Goal: Task Accomplishment & Management: Use online tool/utility

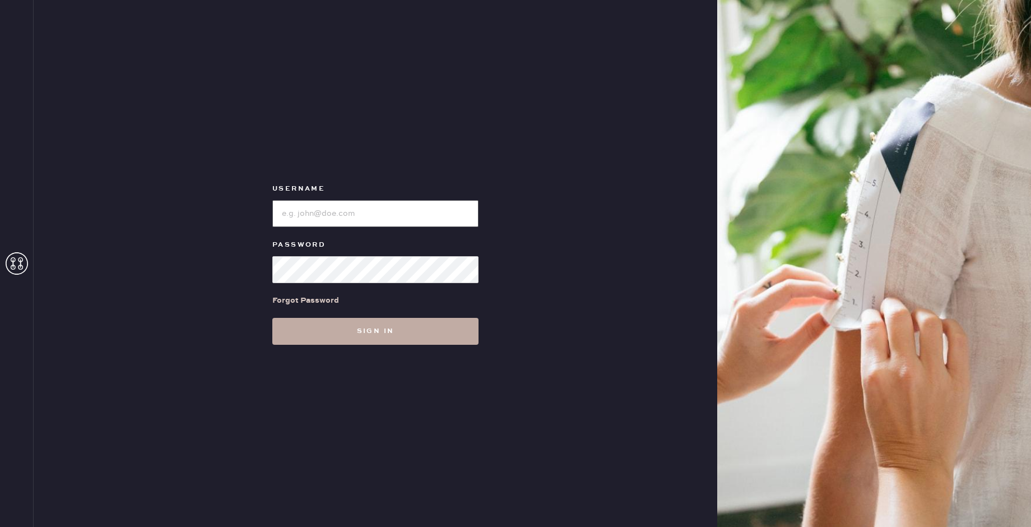
type input "reformationpaloalto"
click at [439, 328] on button "Sign in" at bounding box center [375, 331] width 206 height 27
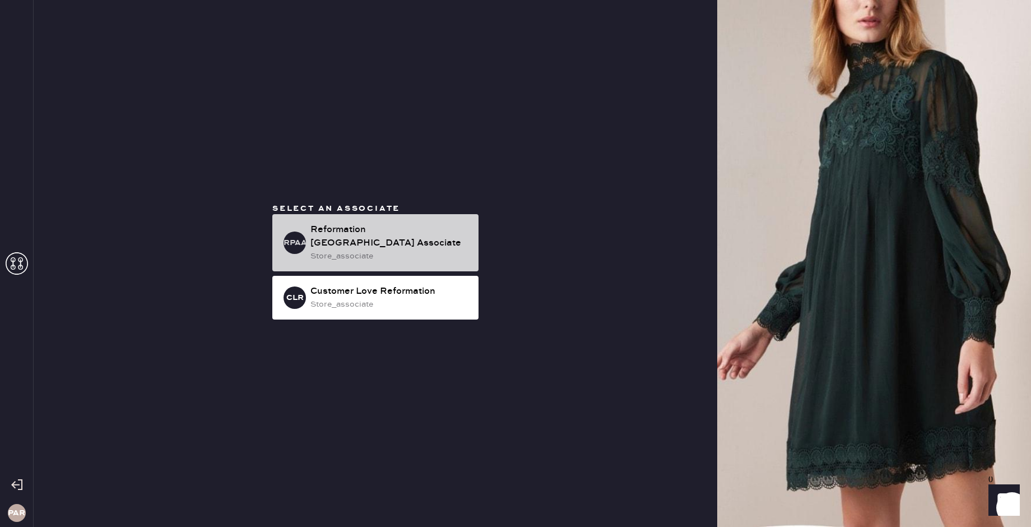
click at [436, 232] on div "Reformation [GEOGRAPHIC_DATA] Associate" at bounding box center [389, 236] width 159 height 27
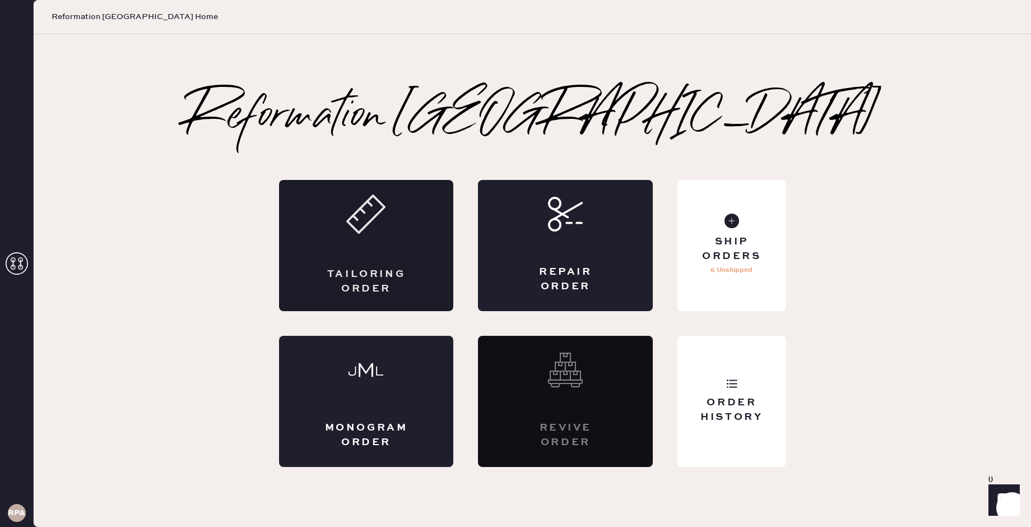
click at [405, 265] on div "Tailoring Order" at bounding box center [366, 245] width 175 height 131
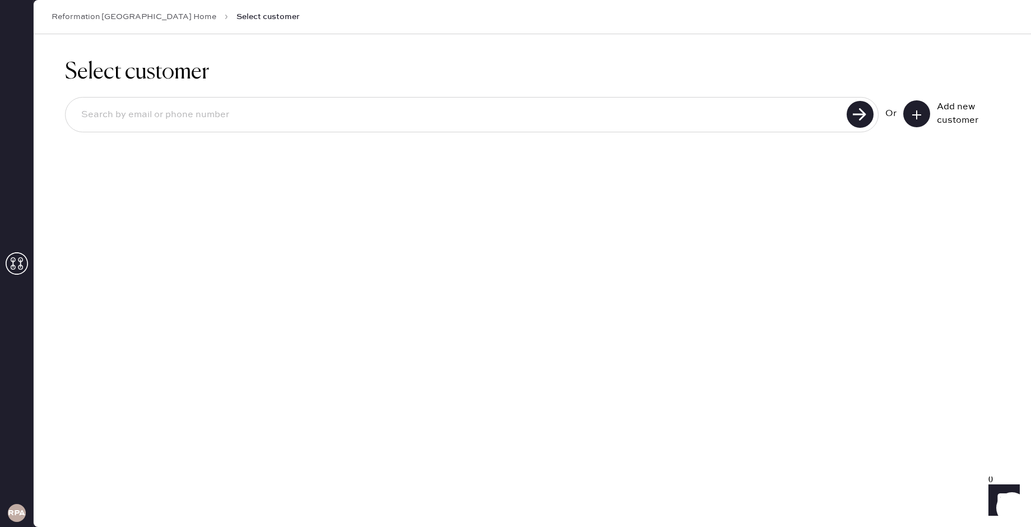
click at [456, 120] on input at bounding box center [457, 115] width 771 height 26
type input "[EMAIL_ADDRESS][DOMAIN_NAME]"
click at [852, 122] on use at bounding box center [860, 114] width 27 height 27
click at [489, 117] on input "[EMAIL_ADDRESS][DOMAIN_NAME]" at bounding box center [457, 115] width 771 height 26
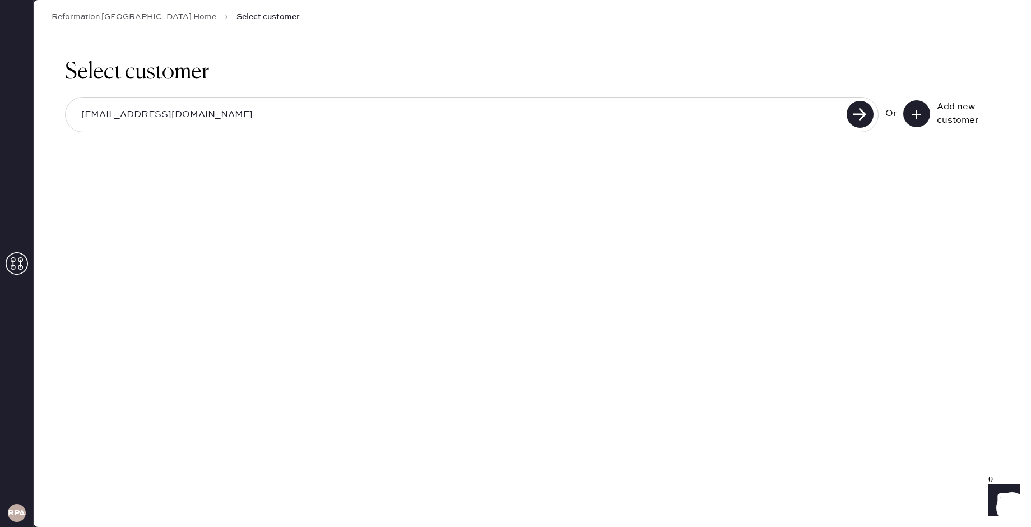
click at [489, 117] on input "[EMAIL_ADDRESS][DOMAIN_NAME]" at bounding box center [457, 115] width 771 height 26
type input "4086875402"
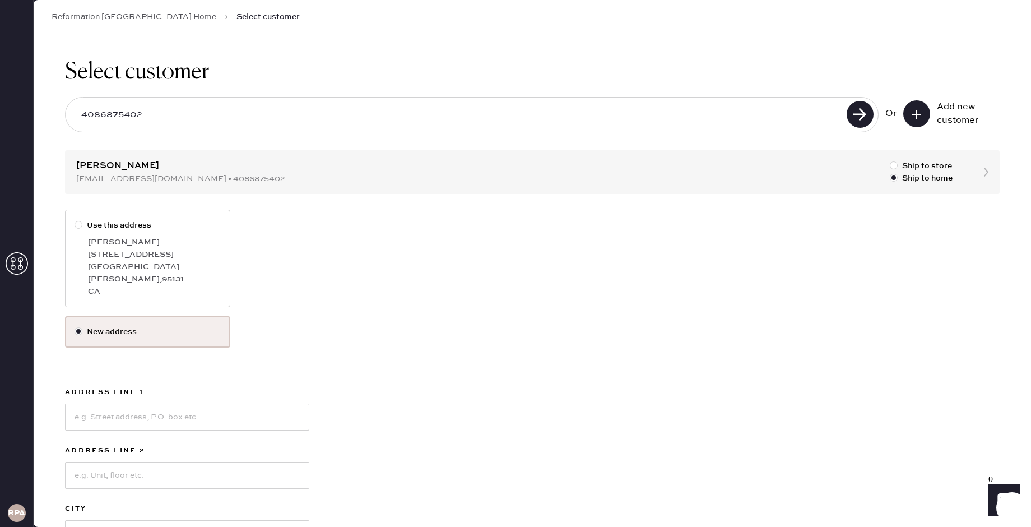
click at [82, 223] on div at bounding box center [79, 225] width 8 height 8
click at [75, 220] on input "Use this address" at bounding box center [75, 219] width 1 height 1
radio input "true"
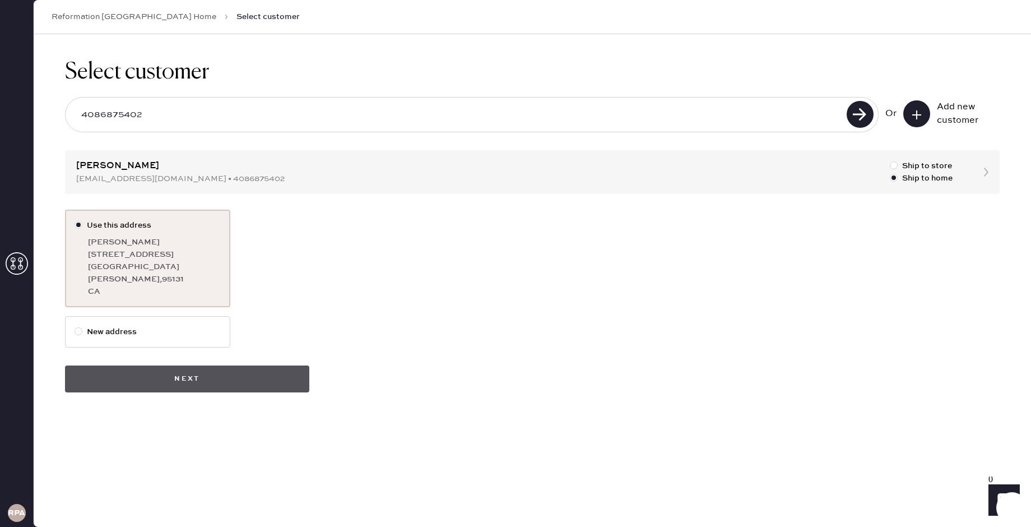
click at [261, 365] on button "Next" at bounding box center [187, 378] width 244 height 27
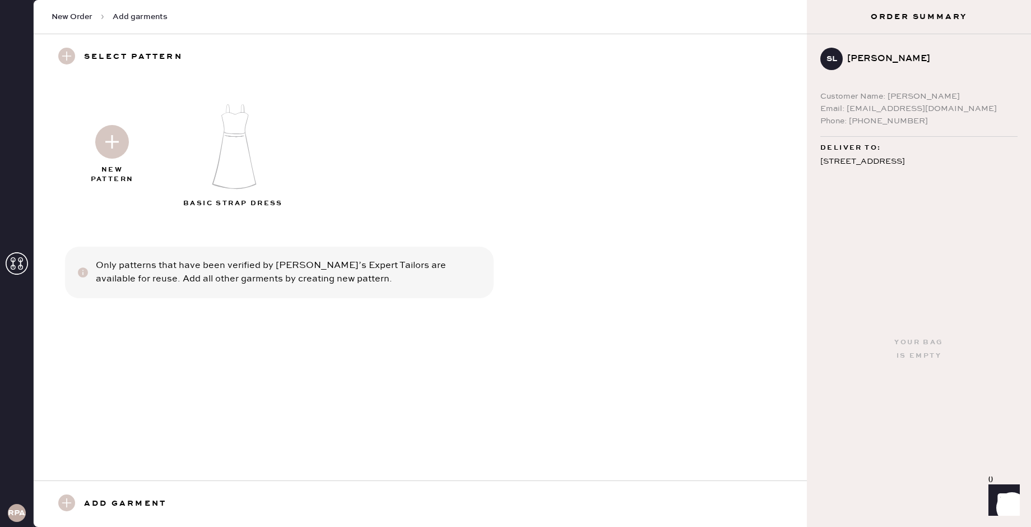
click at [114, 138] on img at bounding box center [112, 142] width 34 height 34
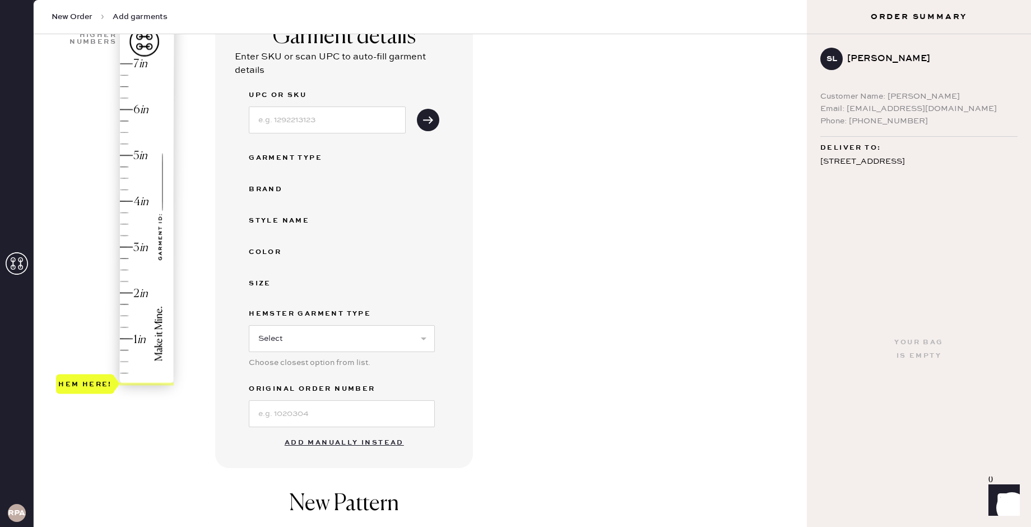
scroll to position [109, 0]
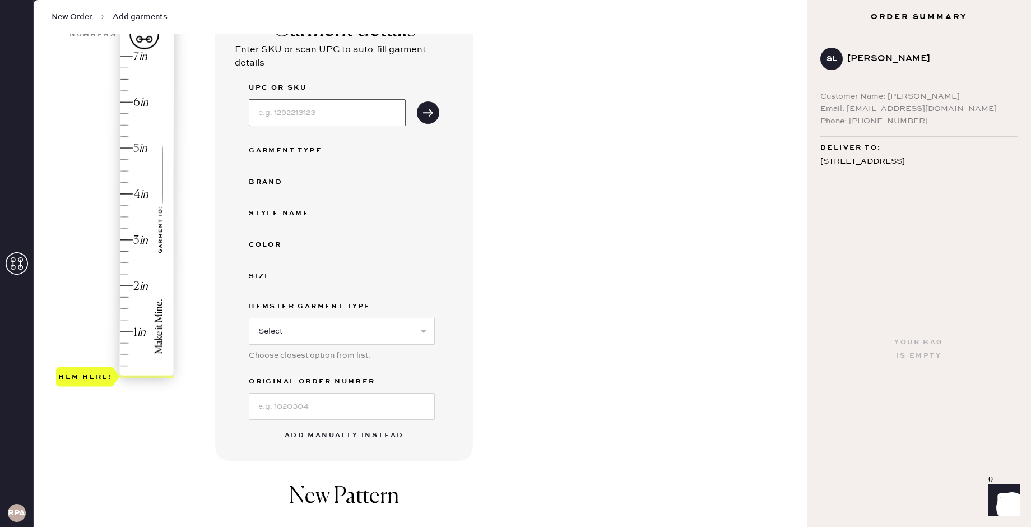
click at [342, 111] on input at bounding box center [327, 112] width 157 height 27
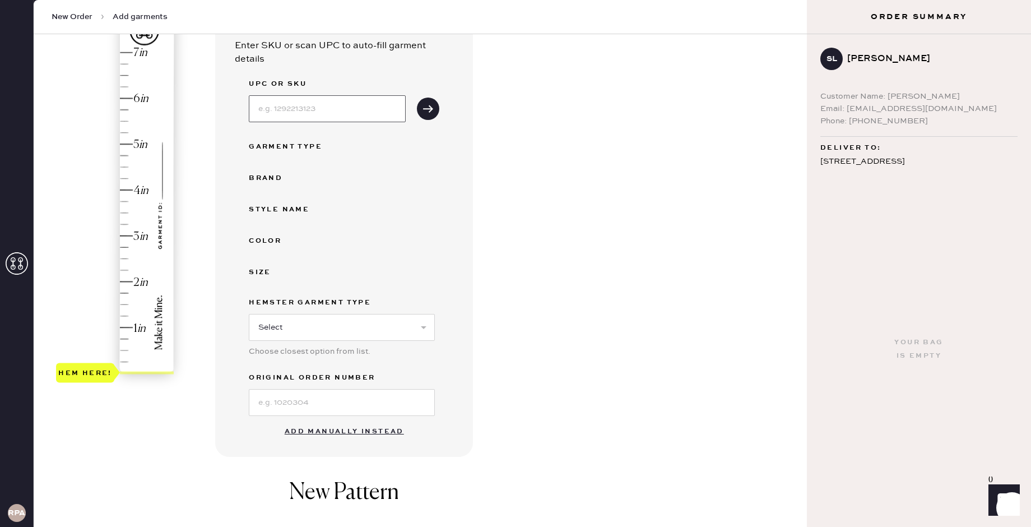
paste input "1314641ELP0XS"
type input "1314641ELP0XS"
click at [359, 157] on div "UPC or SKU 1314641ELP0XS Garment Type Brand Style name Color Size Hemster Garme…" at bounding box center [344, 246] width 191 height 338
click at [287, 146] on div "Garment Type" at bounding box center [294, 146] width 90 height 13
click at [132, 262] on div "Hem here!" at bounding box center [115, 213] width 119 height 331
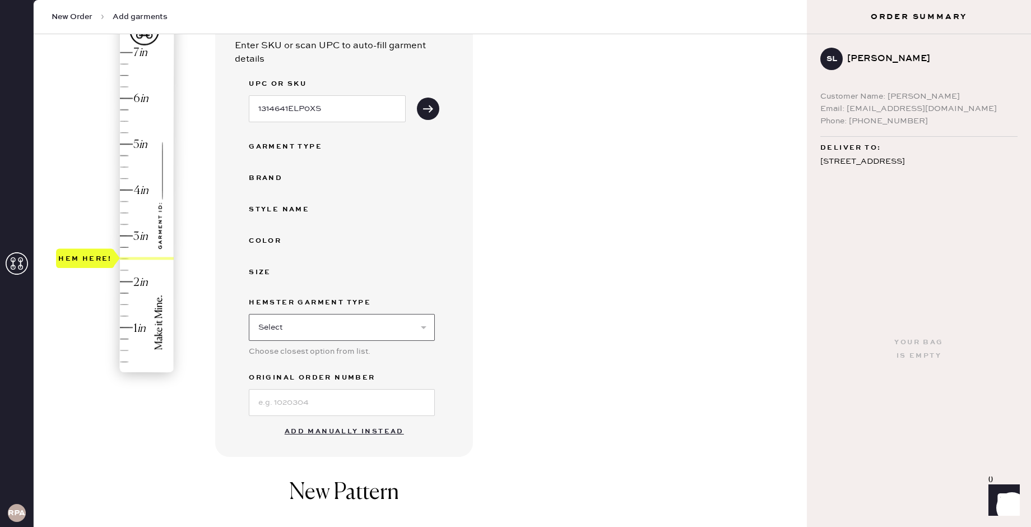
click at [300, 322] on select "Select Basic Skirt Jeans Leggings Pants Shorts Basic Sleeved Dress Basic Sleeve…" at bounding box center [342, 327] width 186 height 27
select select "4"
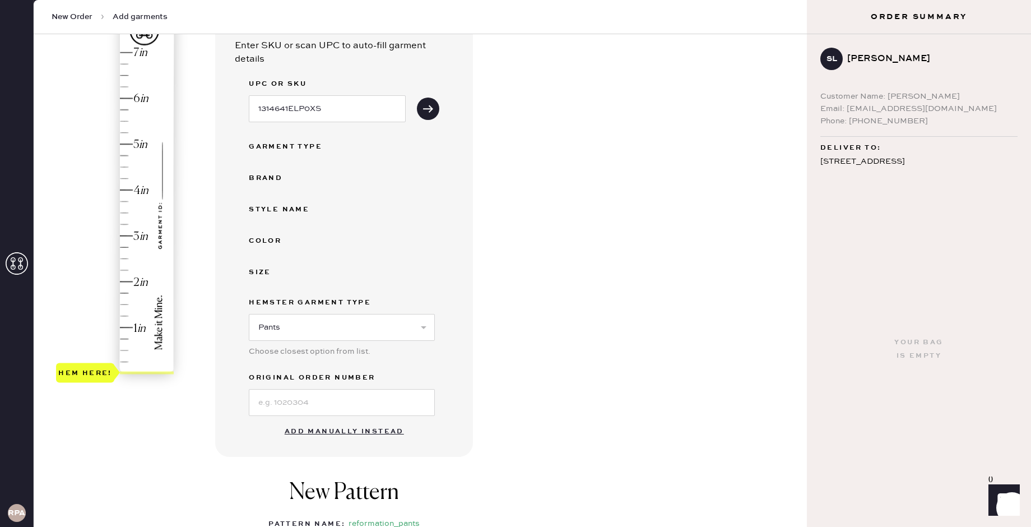
click at [318, 433] on button "Add manually instead" at bounding box center [344, 431] width 133 height 22
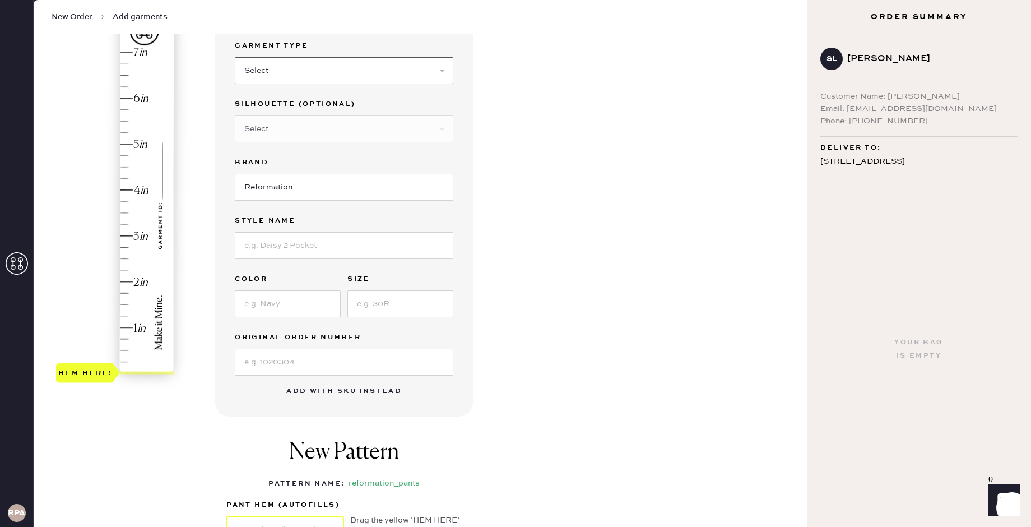
click at [316, 67] on select "Select Basic Skirt Jeans Leggings Pants Shorts Basic Sleeved Dress Basic Sleeve…" at bounding box center [344, 70] width 219 height 27
select select "4"
click at [326, 127] on select "Select Other" at bounding box center [344, 128] width 219 height 27
click at [302, 132] on select "Select Joggers Shorts Cropped Flare Boot Cut Straight Skinny Other" at bounding box center [344, 128] width 219 height 27
select select "other"
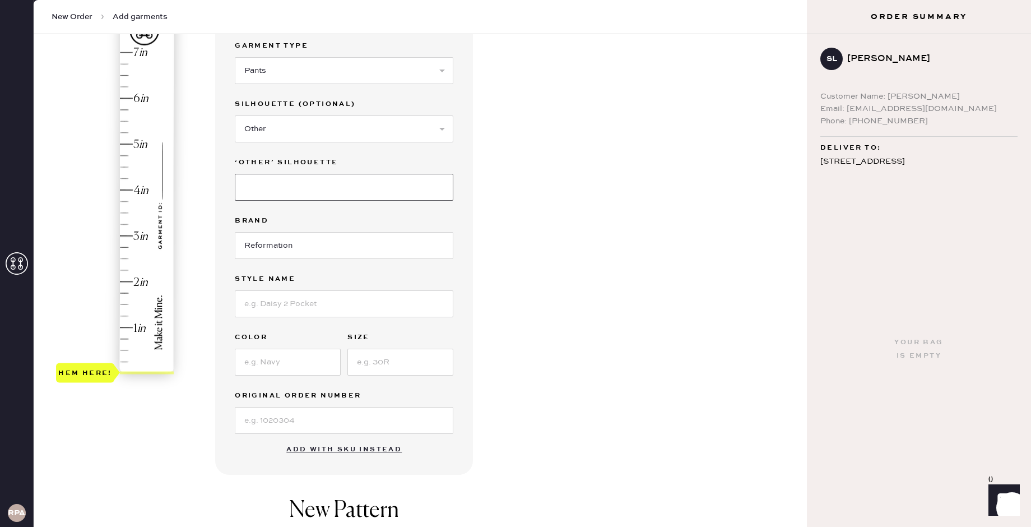
click at [292, 188] on input at bounding box center [344, 187] width 219 height 27
type input "Wide Leg"
click at [301, 294] on input at bounding box center [344, 303] width 219 height 27
paste input "[PERSON_NAME] Wide Leg Pant"
click at [419, 302] on input "[PERSON_NAME] Wide Leg Pant" at bounding box center [344, 303] width 219 height 27
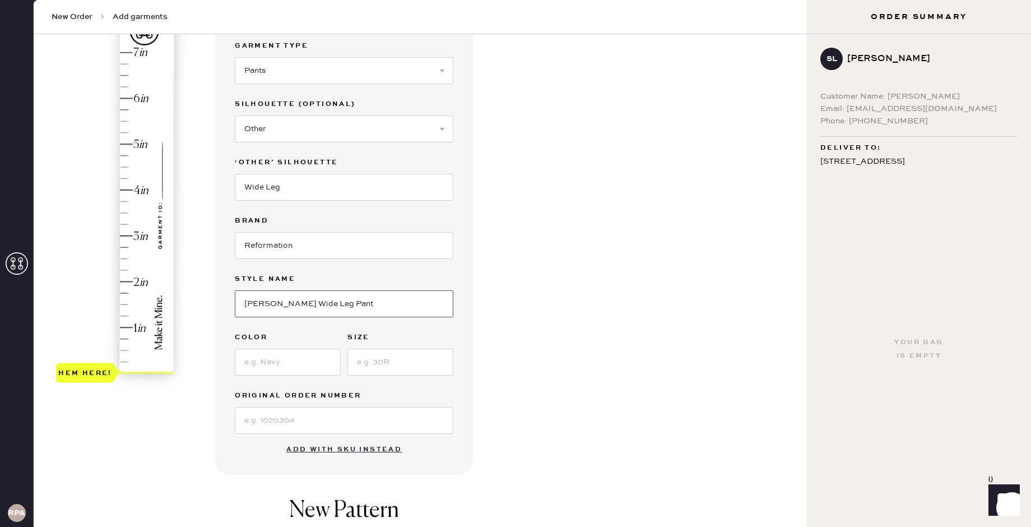
type input "[PERSON_NAME] Wide Leg Pant"
click at [320, 356] on input at bounding box center [288, 362] width 106 height 27
type input "[PERSON_NAME] Stripe"
click at [417, 352] on input at bounding box center [400, 362] width 106 height 27
type input "XS"
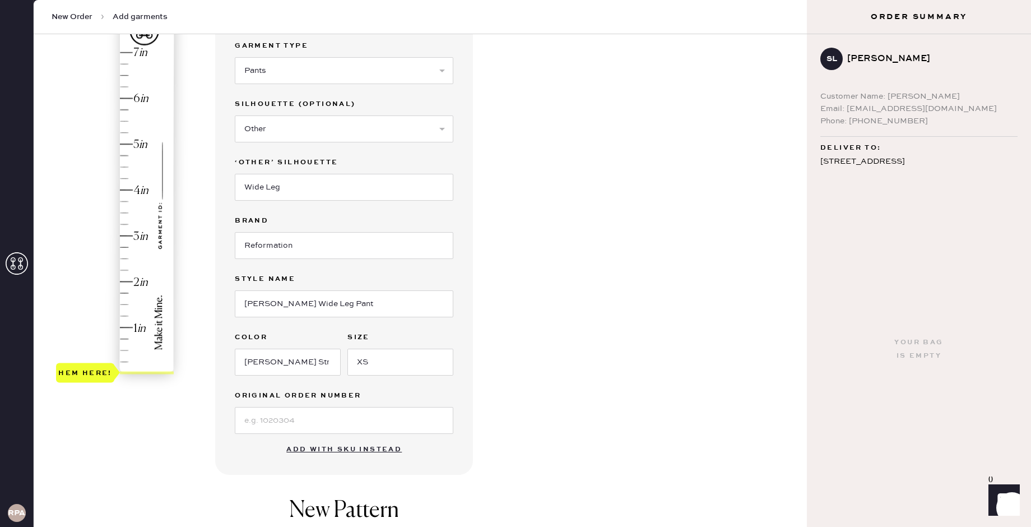
drag, startPoint x: 631, startPoint y: 263, endPoint x: 627, endPoint y: 270, distance: 8.1
click at [631, 262] on div "Garment details Garment Type Select Basic Skirt Jeans Leggings Pants Shorts Bas…" at bounding box center [506, 345] width 583 height 695
click at [361, 416] on input at bounding box center [344, 420] width 219 height 27
paste input "S29528357"
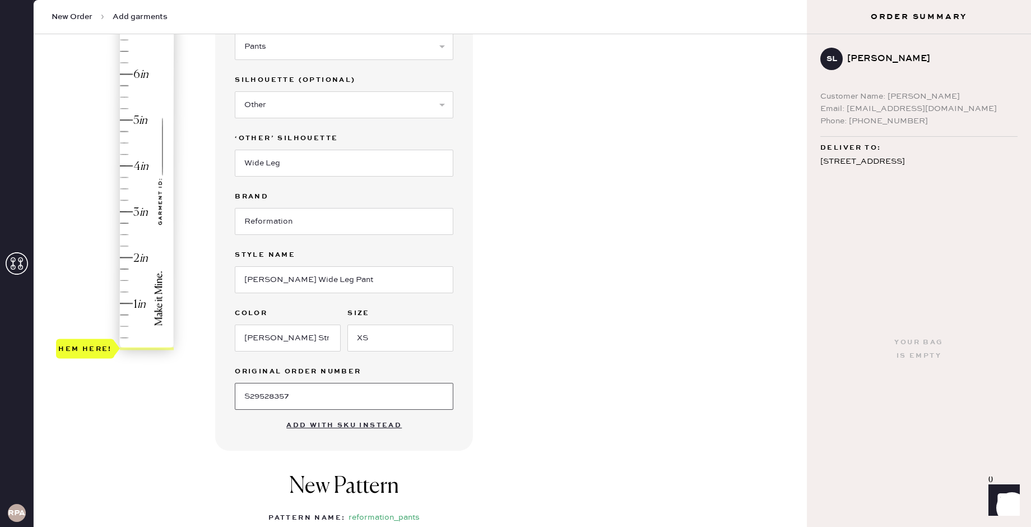
scroll to position [155, 0]
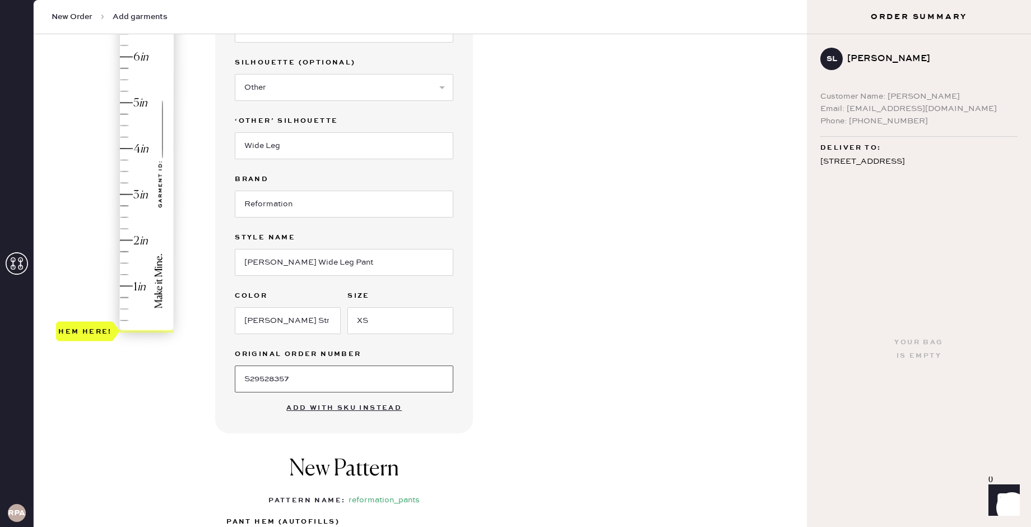
type input "S29528357"
type input "2.5"
click at [128, 218] on div "Hem here!" at bounding box center [115, 171] width 119 height 331
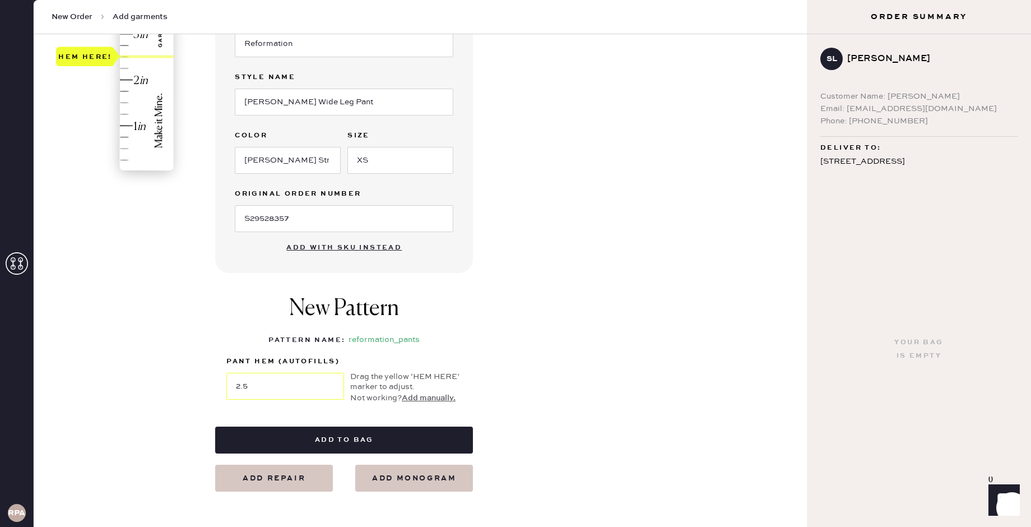
scroll to position [375, 0]
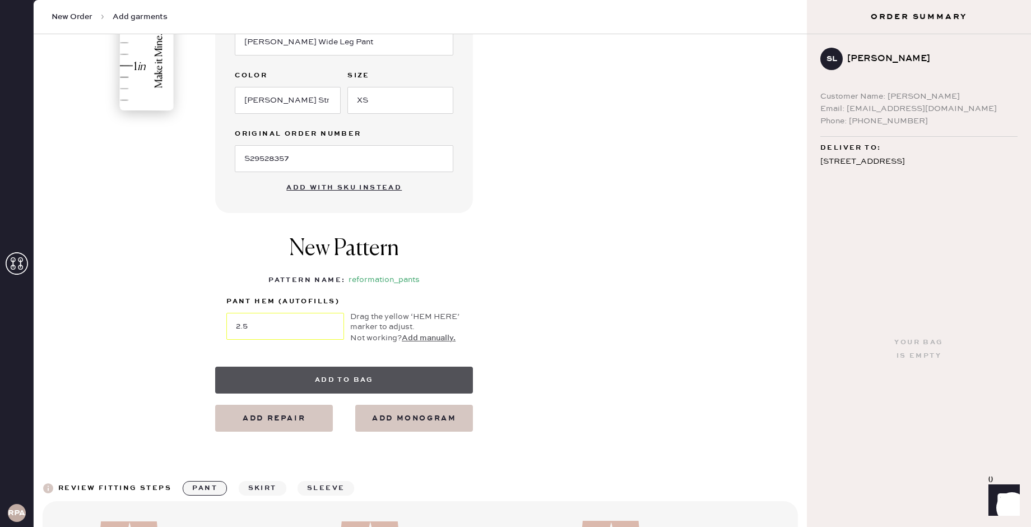
click at [360, 378] on button "Add to bag" at bounding box center [344, 380] width 258 height 27
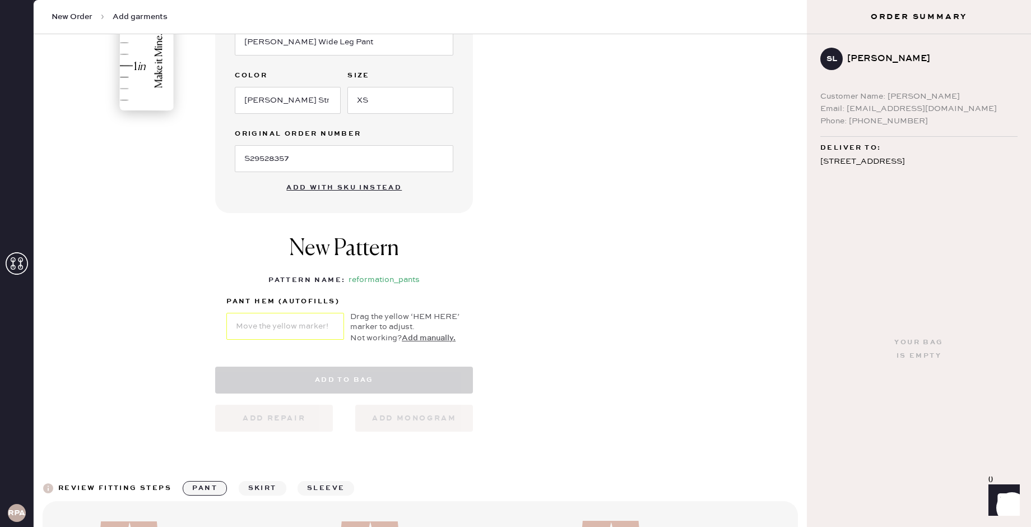
select select "4"
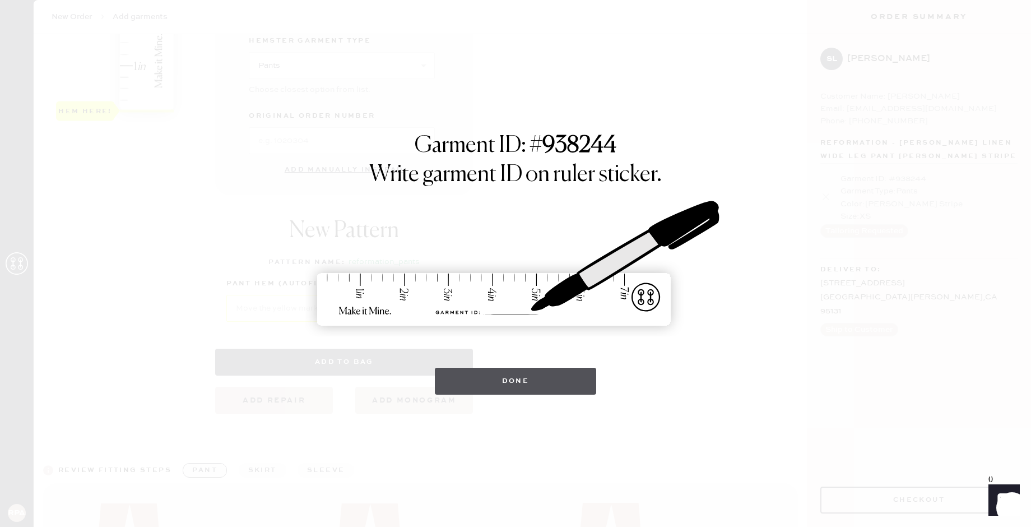
click at [521, 386] on button "Done" at bounding box center [516, 381] width 162 height 27
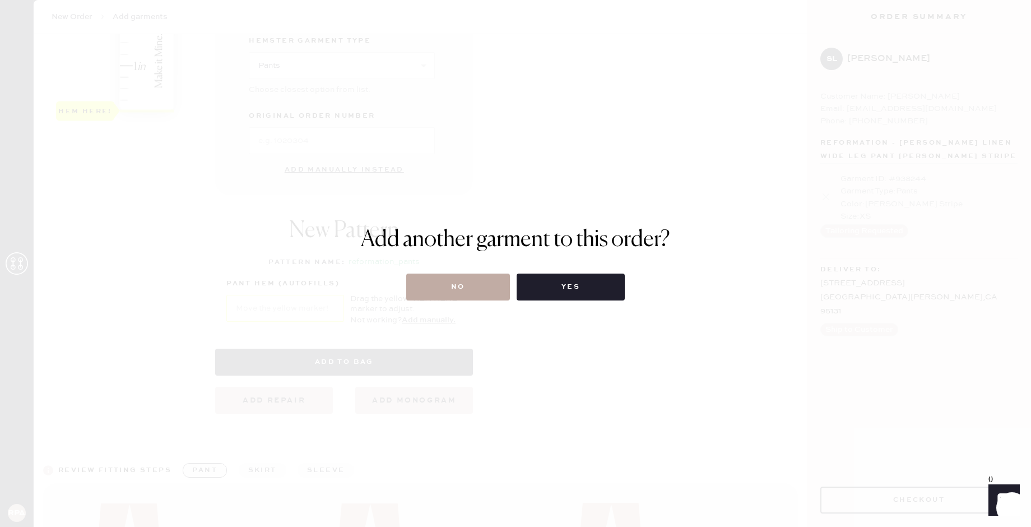
click at [474, 287] on button "No" at bounding box center [458, 286] width 104 height 27
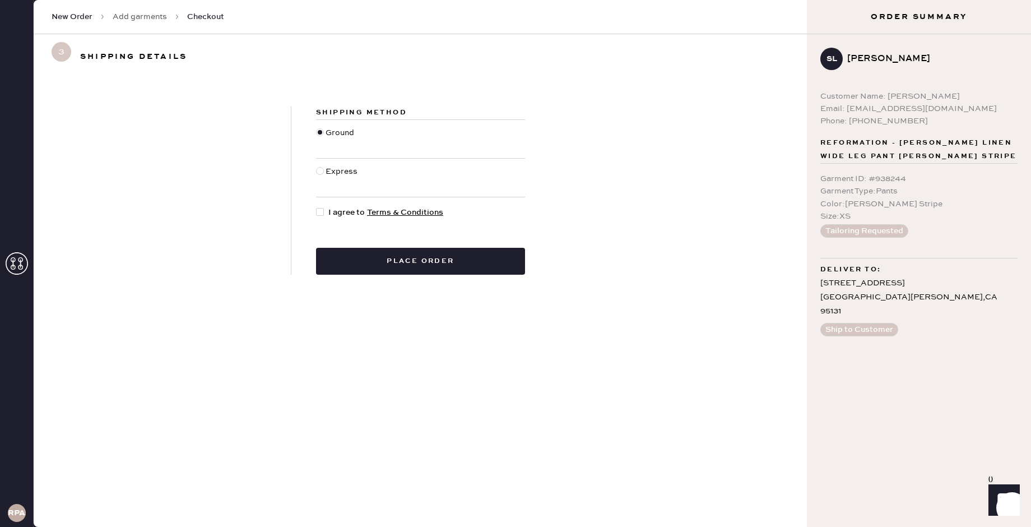
click at [326, 214] on div at bounding box center [322, 212] width 12 height 12
click at [317, 207] on input "I agree to Terms & Conditions" at bounding box center [316, 206] width 1 height 1
checkbox input "true"
click at [371, 257] on button "Place order" at bounding box center [420, 261] width 209 height 27
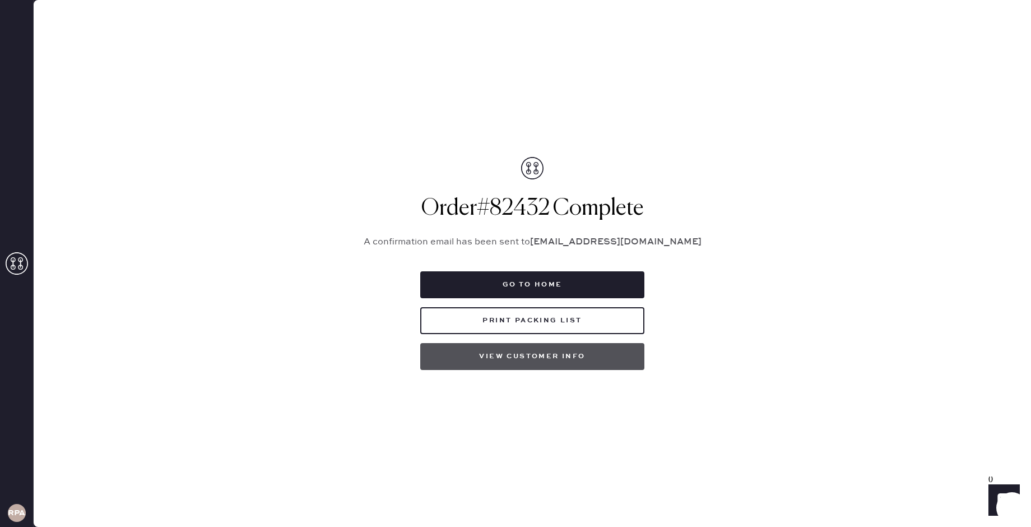
click at [534, 358] on button "View customer info" at bounding box center [532, 356] width 224 height 27
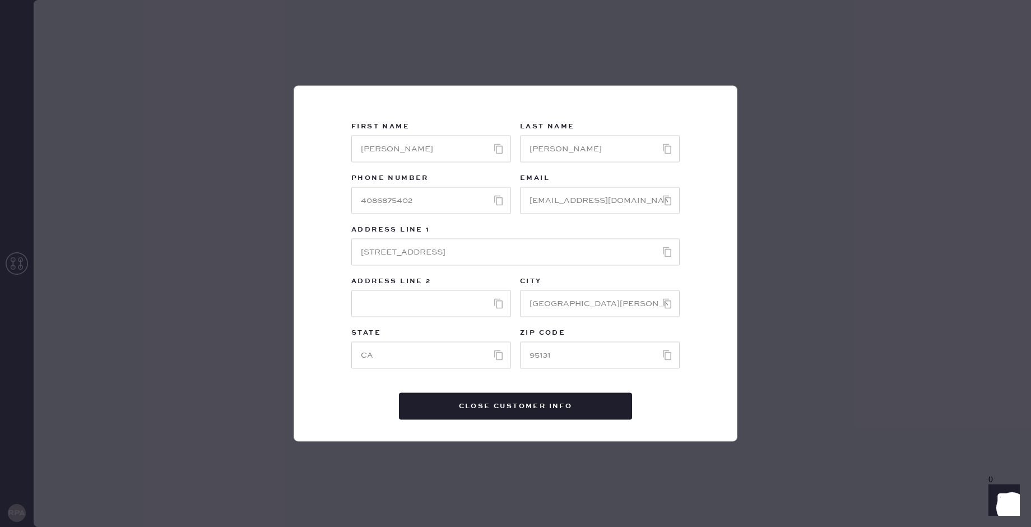
click at [552, 405] on button "Close Customer Info" at bounding box center [515, 406] width 233 height 27
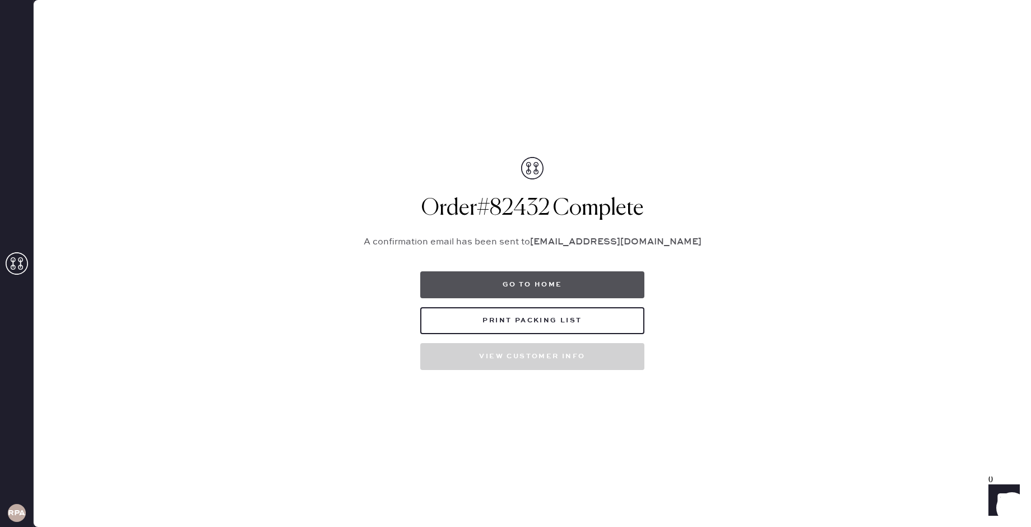
click at [522, 285] on button "Go to home" at bounding box center [532, 284] width 224 height 27
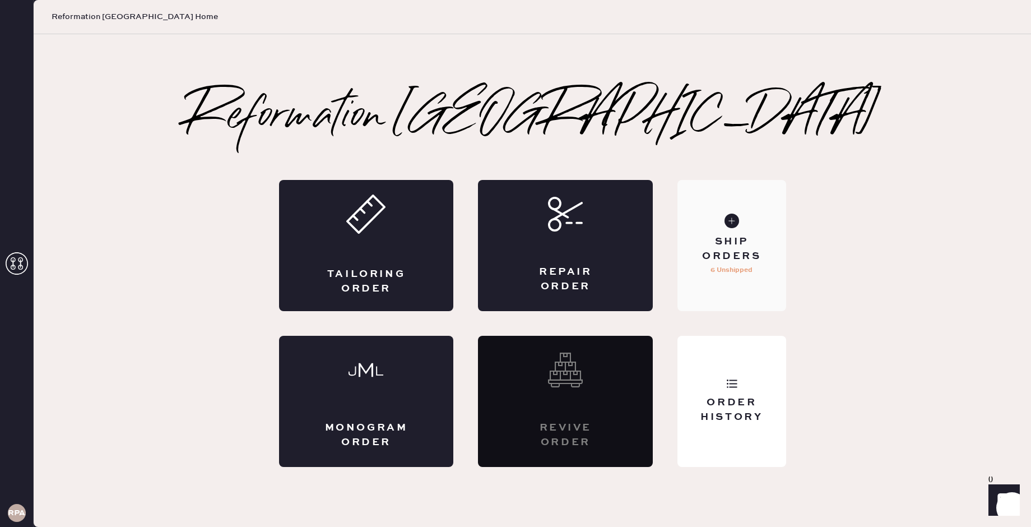
click at [723, 276] on p "6 Unshipped" at bounding box center [732, 269] width 42 height 13
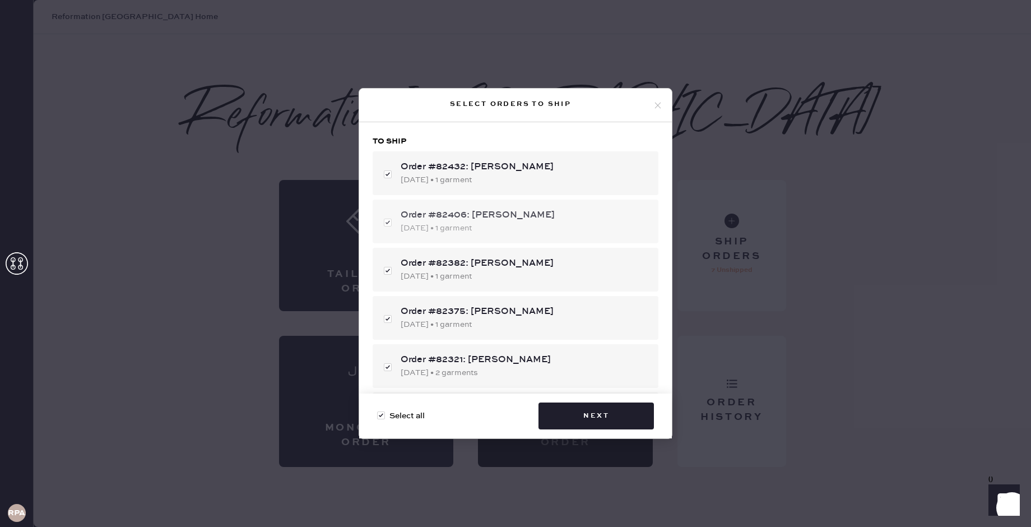
click at [544, 234] on div "Order #82406: [PERSON_NAME] [DATE] • 1 garment" at bounding box center [516, 222] width 286 height 44
checkbox input "false"
click at [544, 234] on div "Order #82406: [PERSON_NAME] [DATE] • 1 garment" at bounding box center [516, 222] width 286 height 44
checkbox input "true"
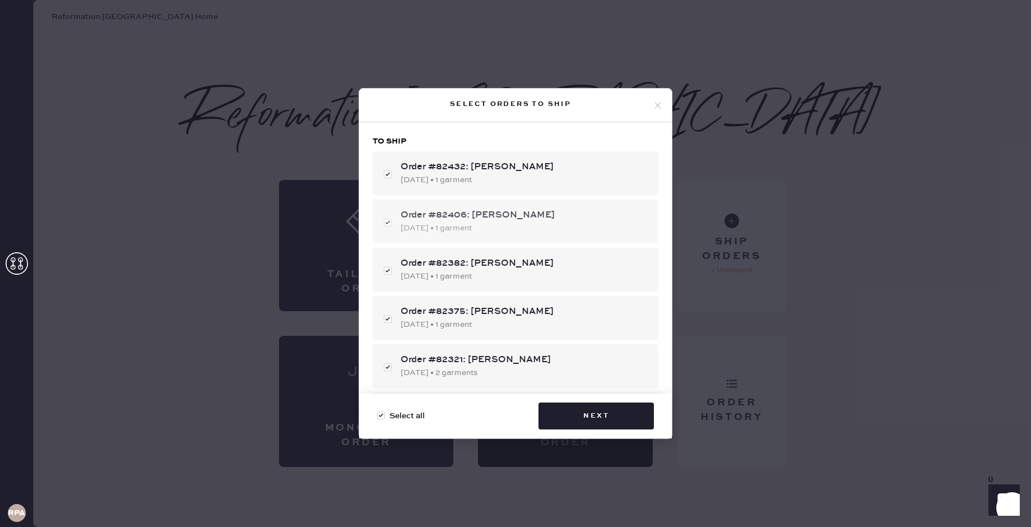
checkbox input "true"
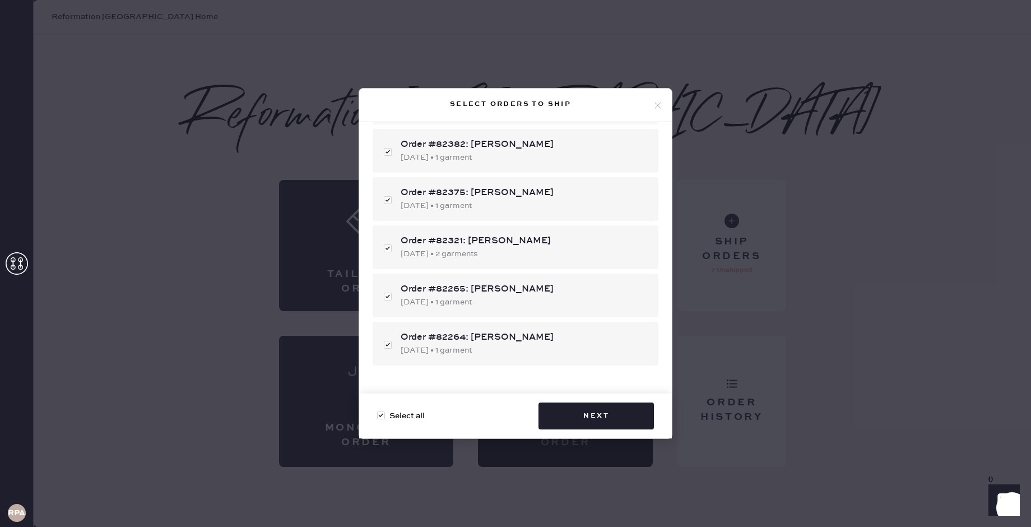
scroll to position [117, 0]
click at [654, 105] on icon at bounding box center [658, 105] width 10 height 10
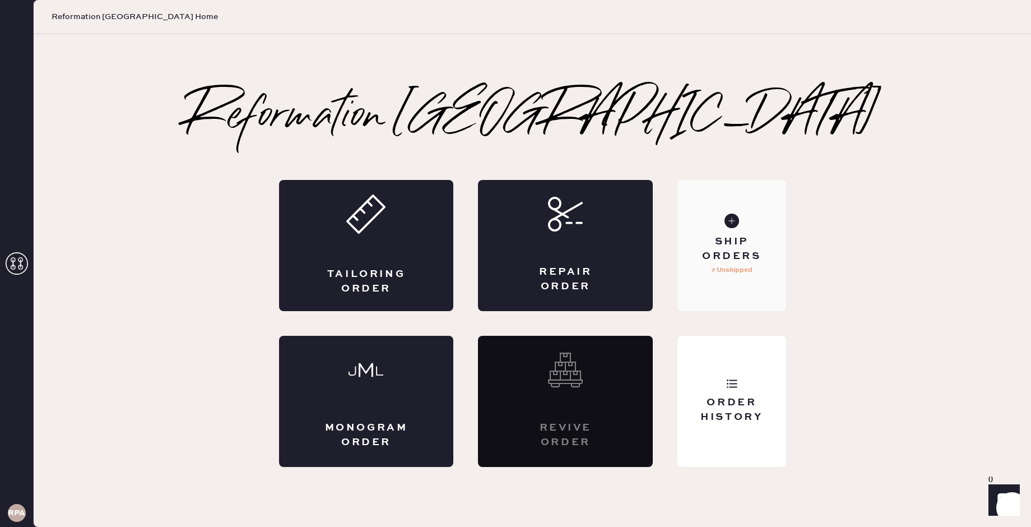
click at [710, 193] on div "Ship Orders 7 Unshipped" at bounding box center [732, 245] width 108 height 131
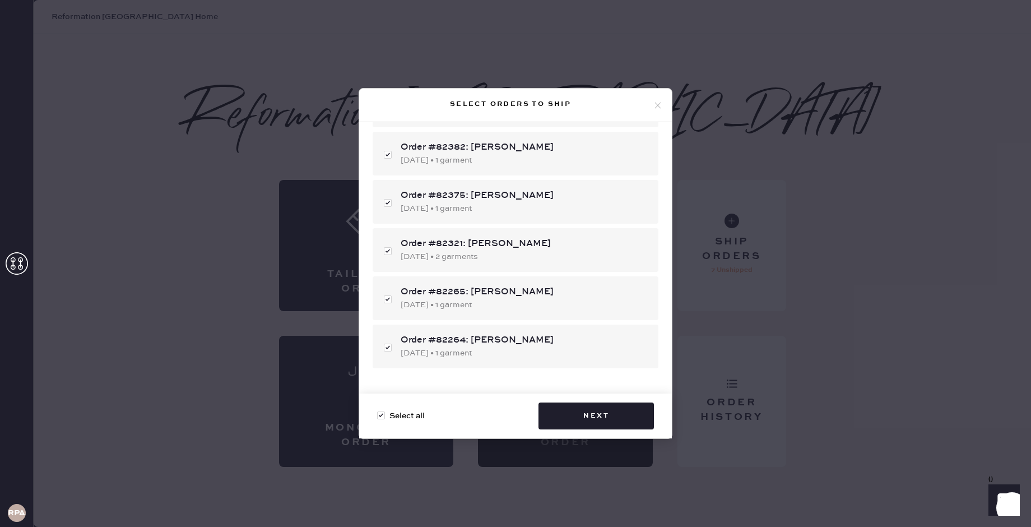
scroll to position [167, 0]
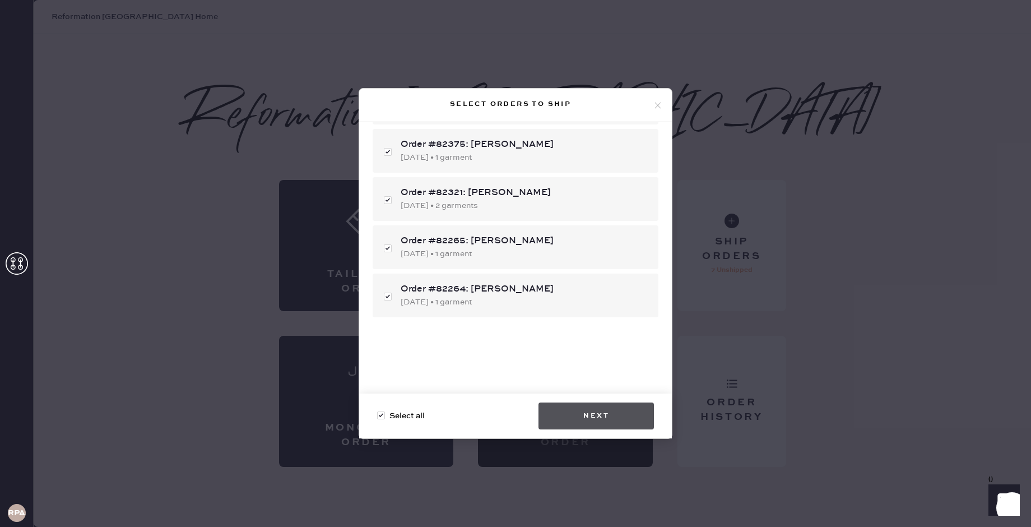
click at [583, 417] on button "Next" at bounding box center [596, 415] width 115 height 27
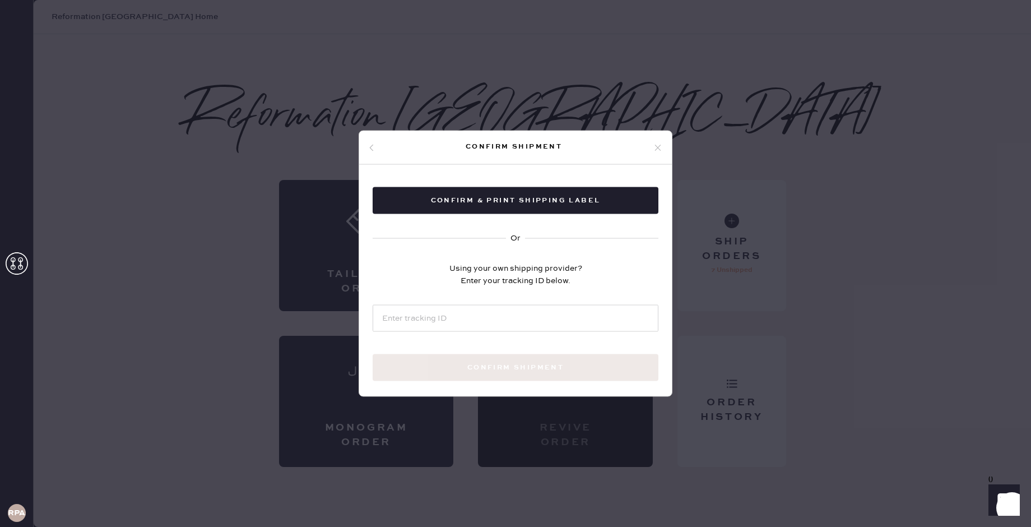
click at [657, 146] on icon at bounding box center [658, 147] width 10 height 10
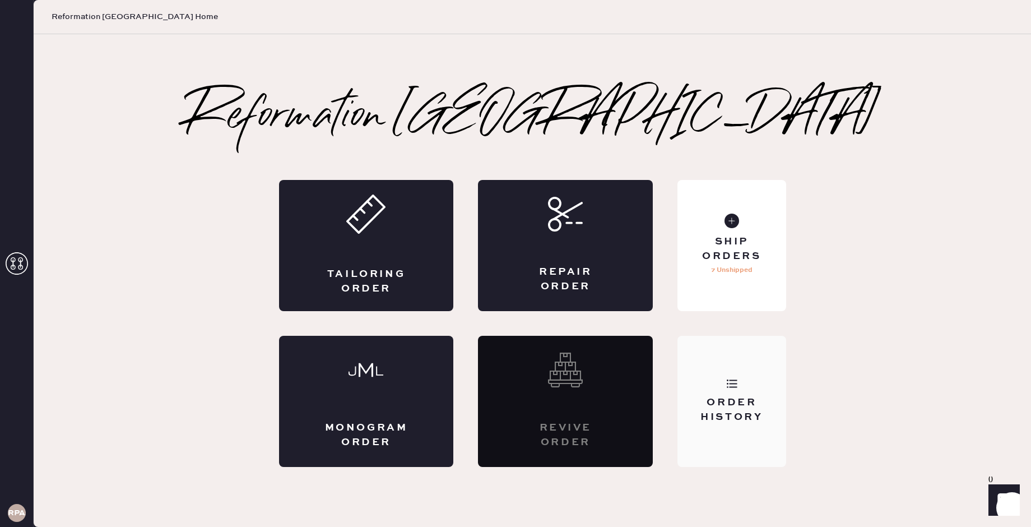
click at [732, 423] on div "Order History" at bounding box center [731, 410] width 90 height 28
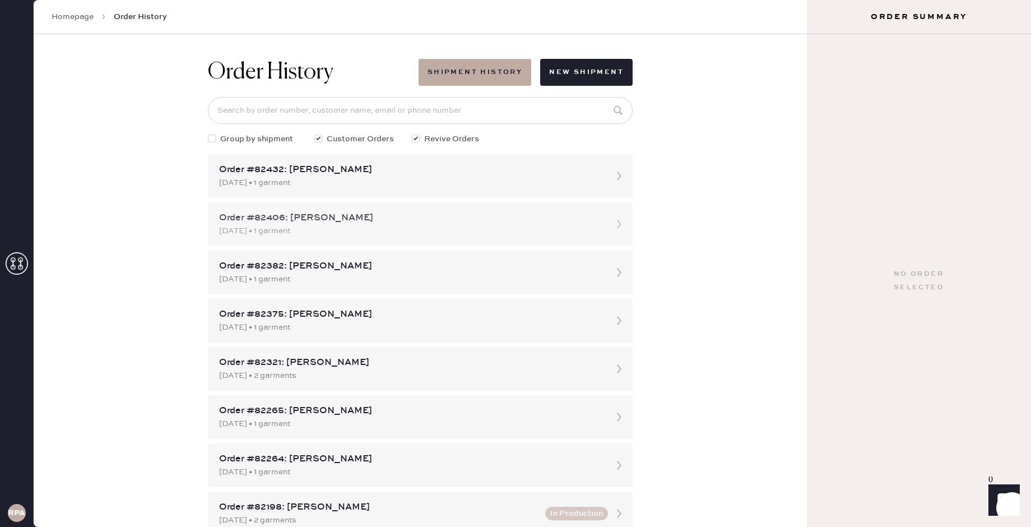
click at [471, 223] on div "Order #82406: [PERSON_NAME]" at bounding box center [410, 217] width 382 height 13
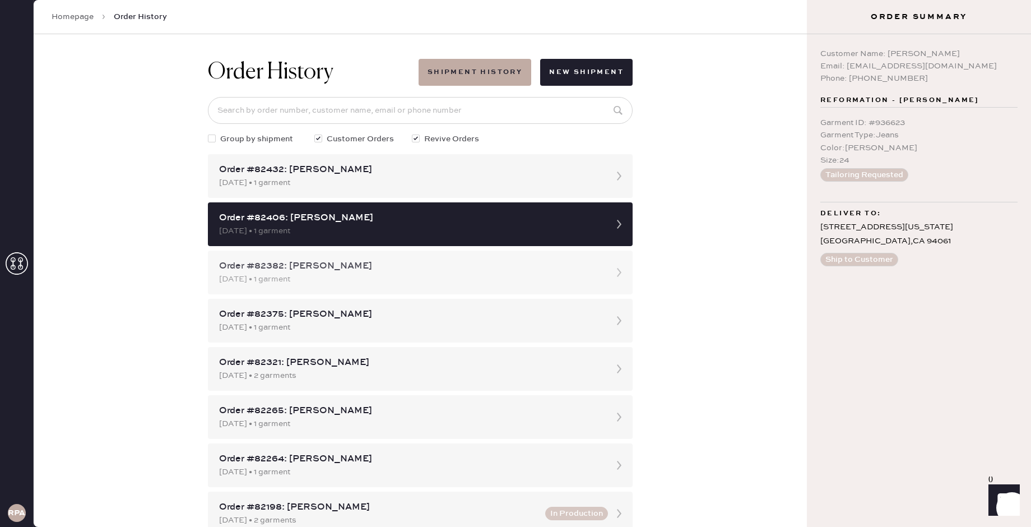
click at [514, 279] on div "[DATE] • 1 garment" at bounding box center [410, 279] width 382 height 12
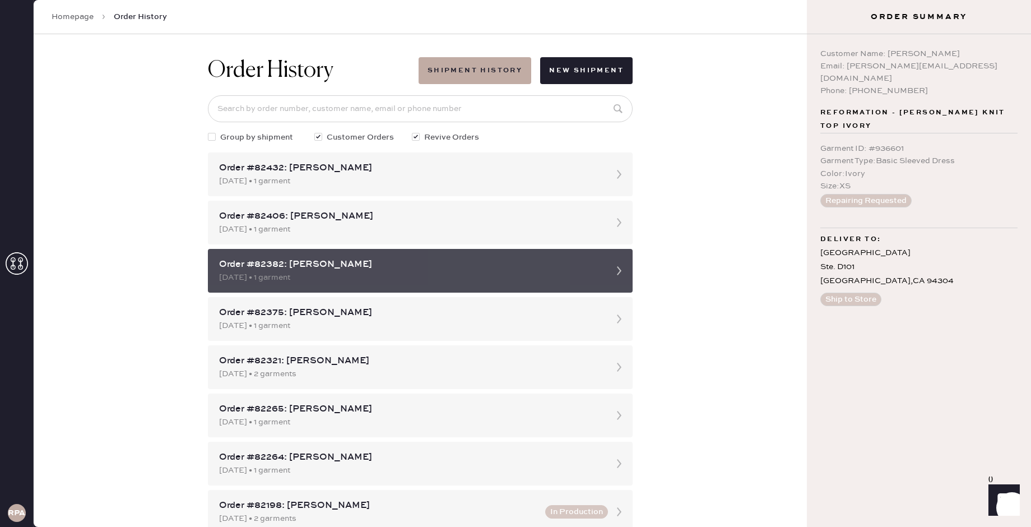
scroll to position [4, 0]
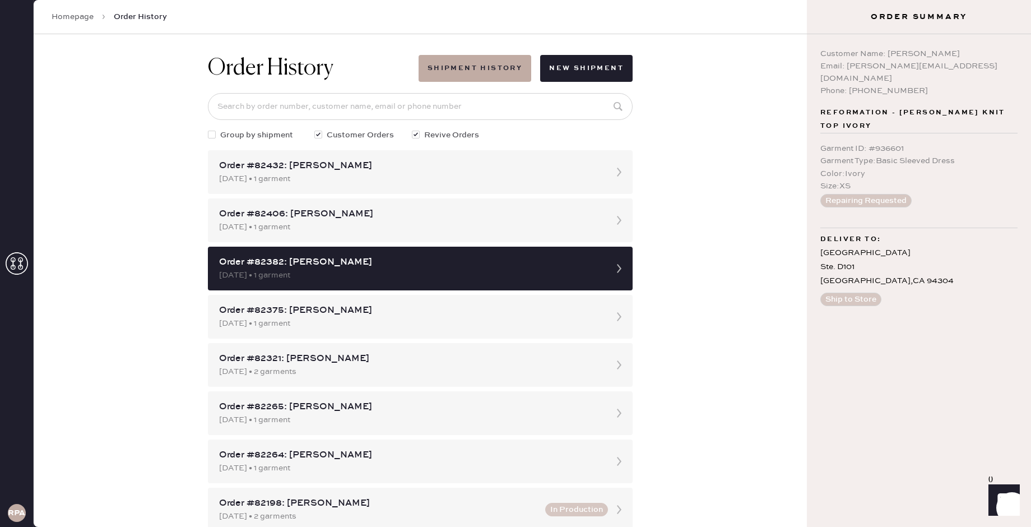
click at [689, 280] on div "Order History Shipment History New Shipment Group by shipment Customer Orders R…" at bounding box center [420, 280] width 773 height 493
click at [461, 319] on div "[DATE] • 1 garment" at bounding box center [410, 323] width 382 height 12
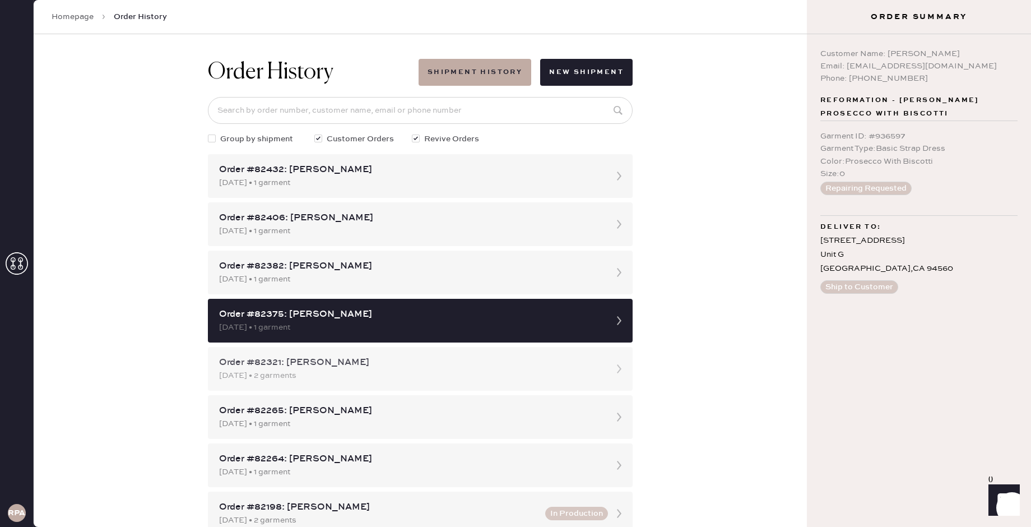
click at [407, 355] on div "Order #82321: [PERSON_NAME] [DATE] • 2 garments" at bounding box center [420, 369] width 425 height 44
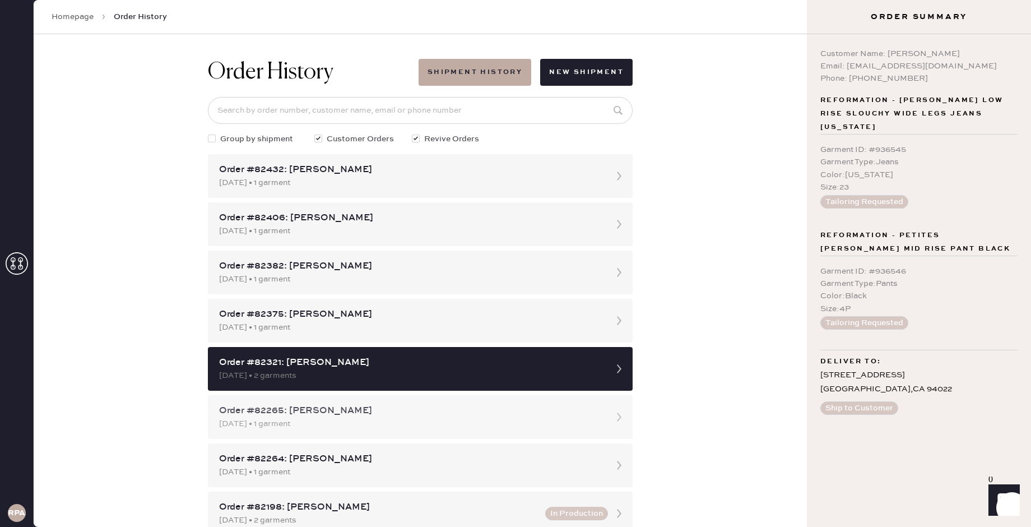
click at [362, 409] on div "Order #82265: [PERSON_NAME]" at bounding box center [410, 410] width 382 height 13
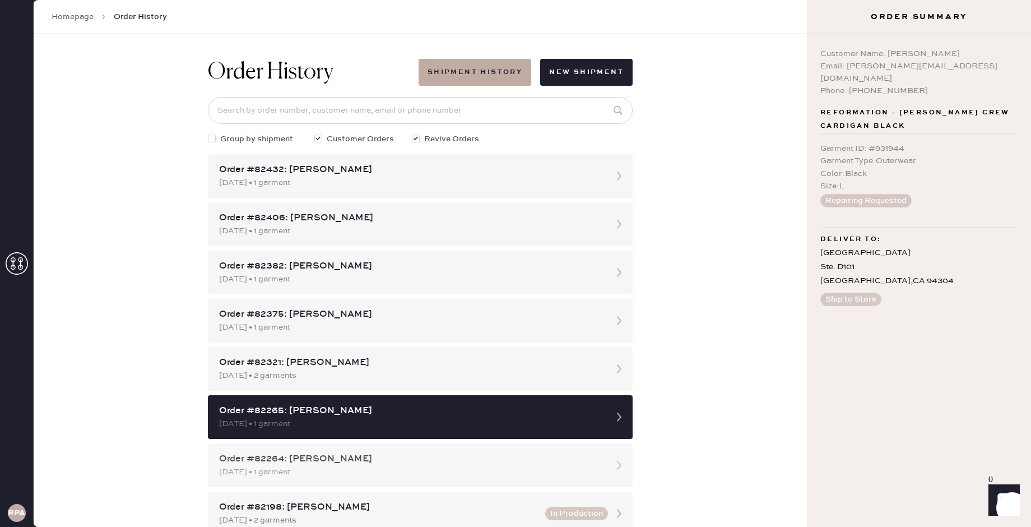
click at [446, 442] on div "Order #82432: [PERSON_NAME] [DATE] • 1 garment Order #82406: [PERSON_NAME] [DAT…" at bounding box center [420, 537] width 425 height 767
click at [440, 453] on div "Order #82264: [PERSON_NAME]" at bounding box center [410, 458] width 382 height 13
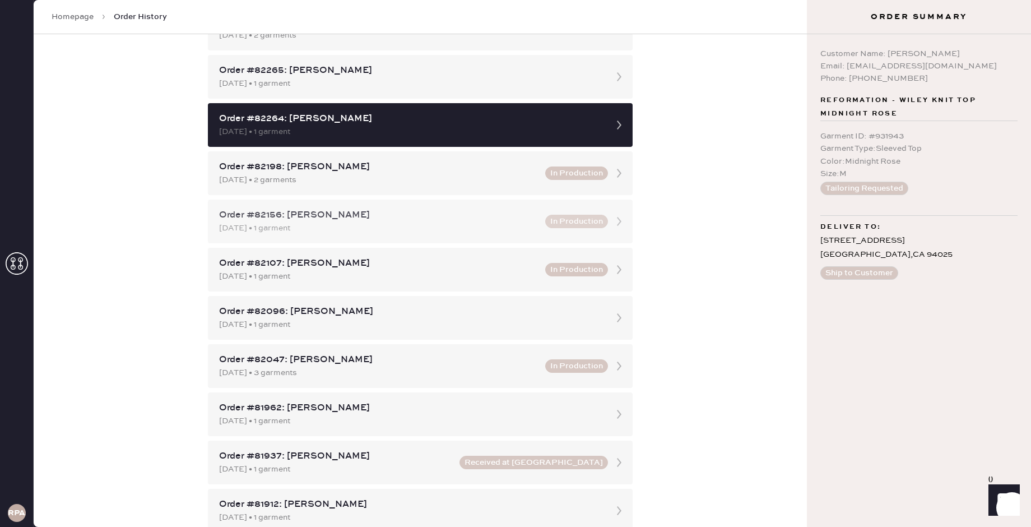
scroll to position [342, 0]
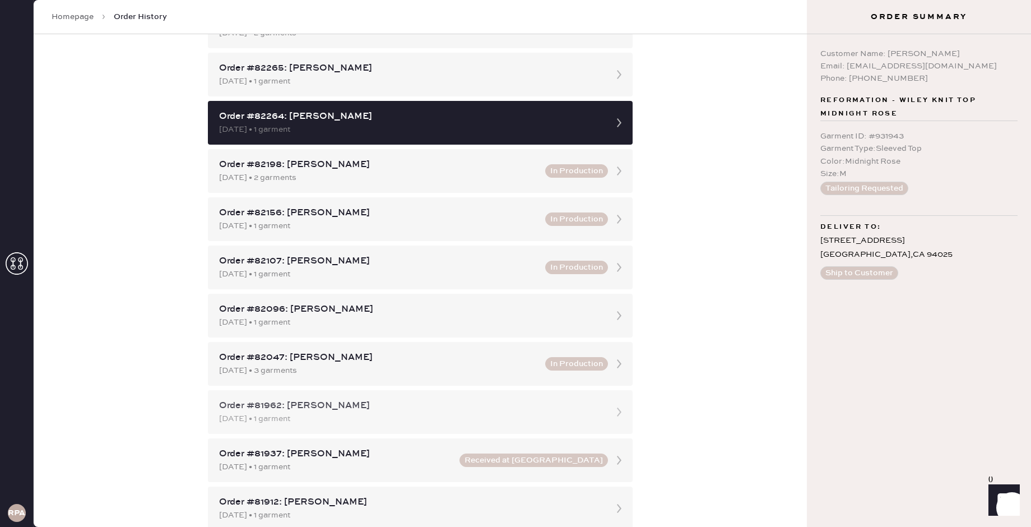
click at [413, 423] on div "[DATE] • 1 garment" at bounding box center [410, 418] width 382 height 12
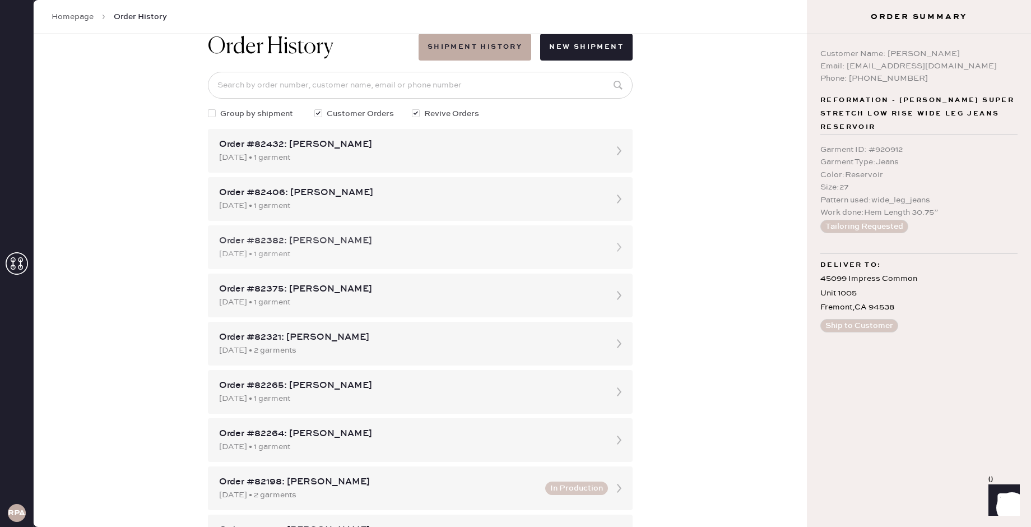
scroll to position [14, 0]
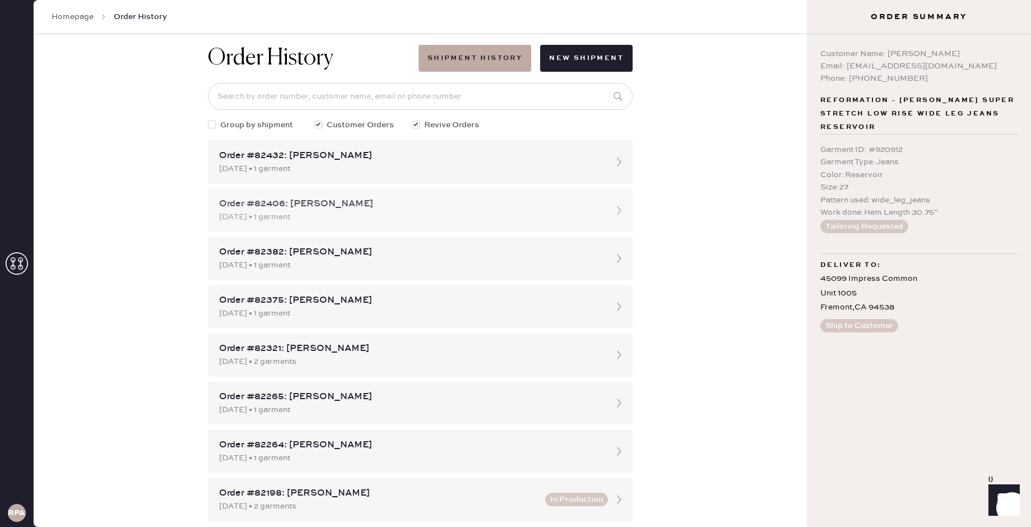
click at [417, 198] on div "Order #82406: [PERSON_NAME]" at bounding box center [410, 203] width 382 height 13
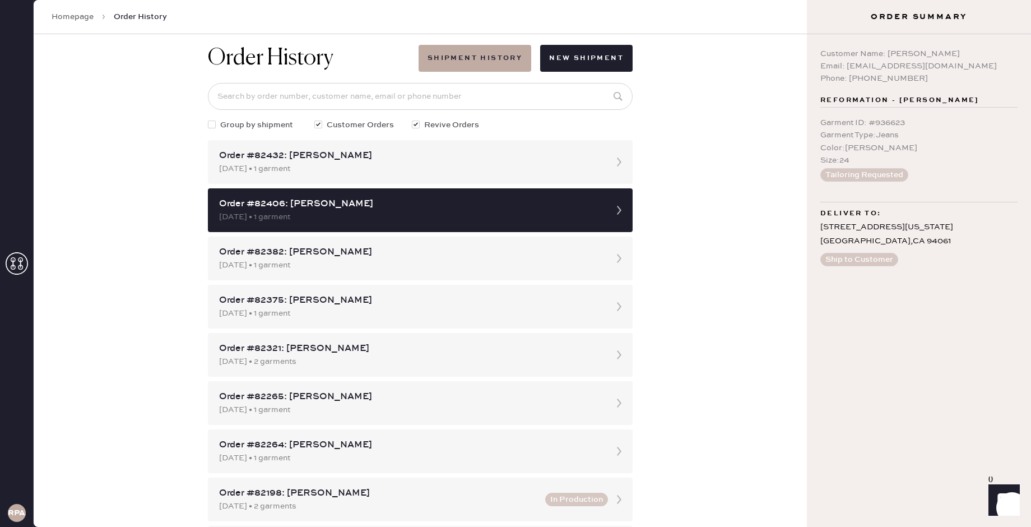
click at [690, 245] on div "Order History Shipment History New Shipment Group by shipment Customer Orders R…" at bounding box center [420, 280] width 773 height 493
click at [581, 163] on div "[DATE] • 1 garment" at bounding box center [410, 169] width 382 height 12
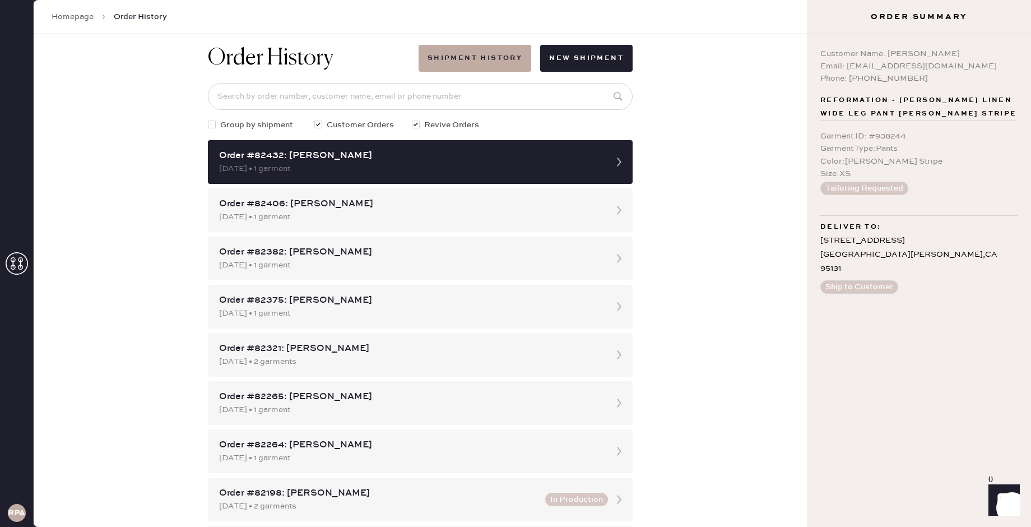
click at [211, 126] on div at bounding box center [212, 124] width 8 height 8
click at [208, 119] on input "Group by shipment" at bounding box center [208, 119] width 1 height 1
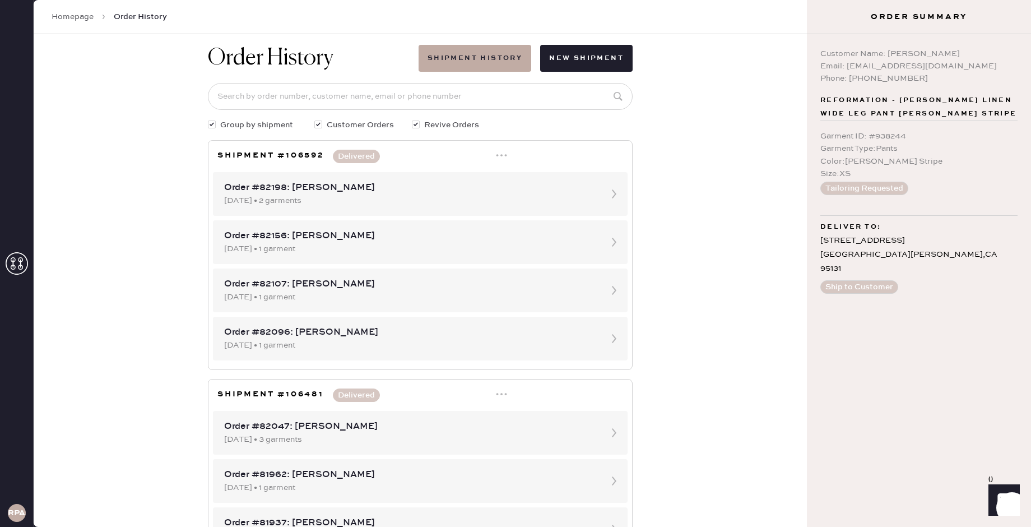
click at [210, 124] on div at bounding box center [212, 124] width 8 height 8
click at [208, 119] on input "Group by shipment" at bounding box center [208, 119] width 1 height 1
checkbox input "false"
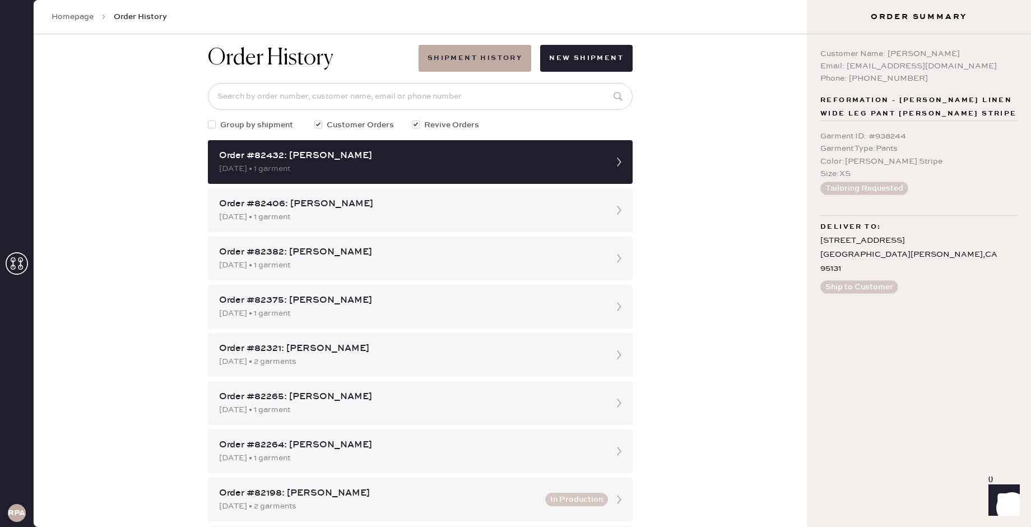
click at [417, 123] on div at bounding box center [416, 124] width 8 height 8
click at [412, 119] on input "Revive Orders" at bounding box center [412, 119] width 1 height 1
click at [422, 121] on div at bounding box center [418, 125] width 12 height 12
click at [412, 119] on input "Revive Orders" at bounding box center [412, 119] width 1 height 1
checkbox input "true"
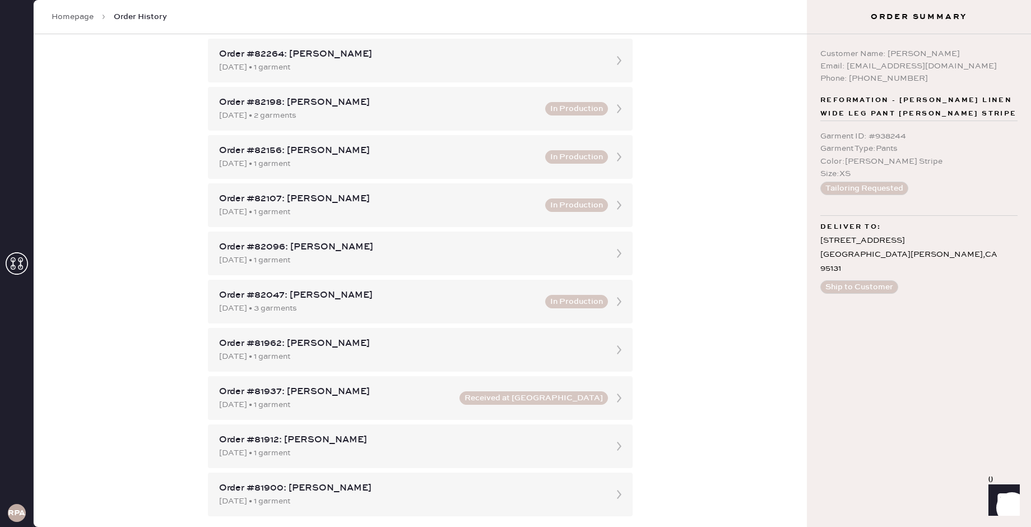
scroll to position [419, 0]
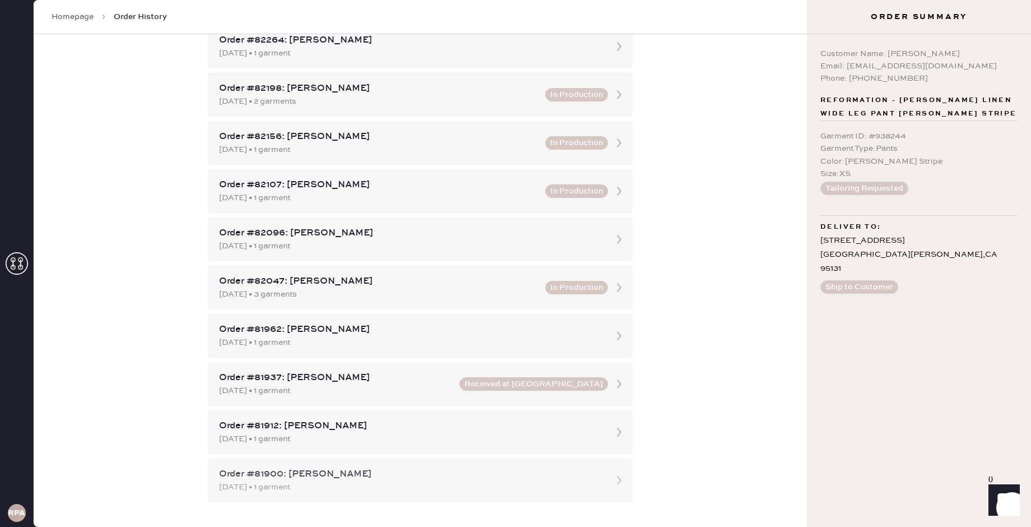
click at [428, 470] on div "Order #81900: [PERSON_NAME]" at bounding box center [410, 473] width 382 height 13
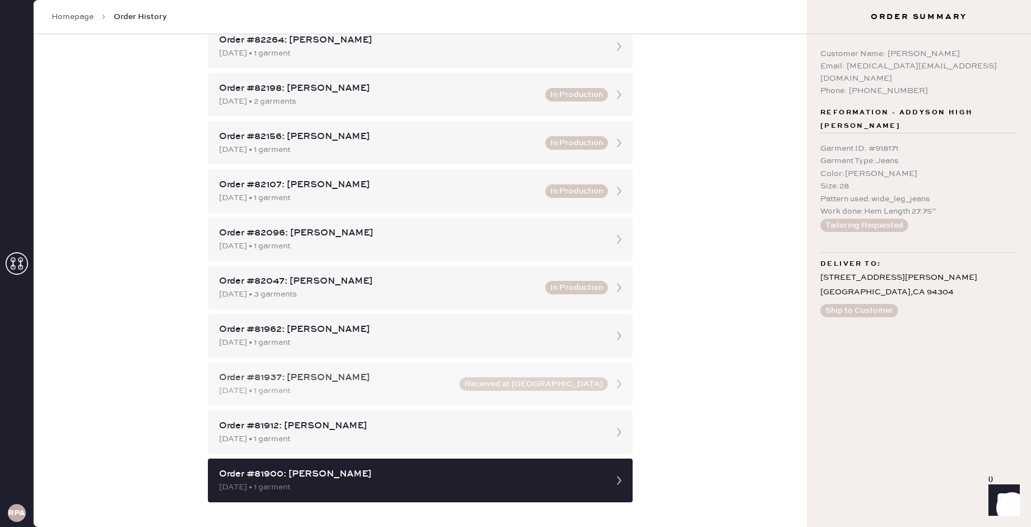
click at [453, 378] on div "Order #81937: [PERSON_NAME]" at bounding box center [336, 377] width 234 height 13
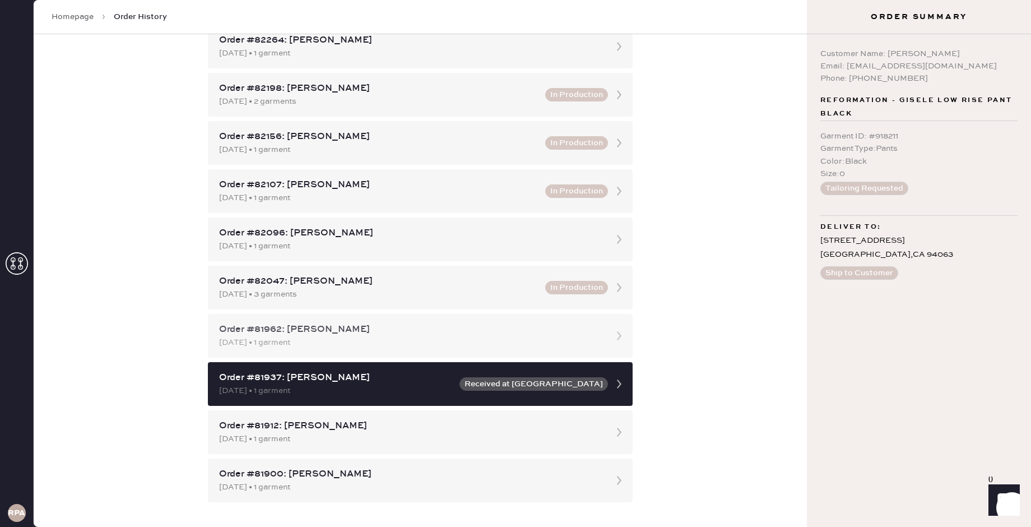
click at [430, 344] on div "[DATE] • 1 garment" at bounding box center [410, 342] width 382 height 12
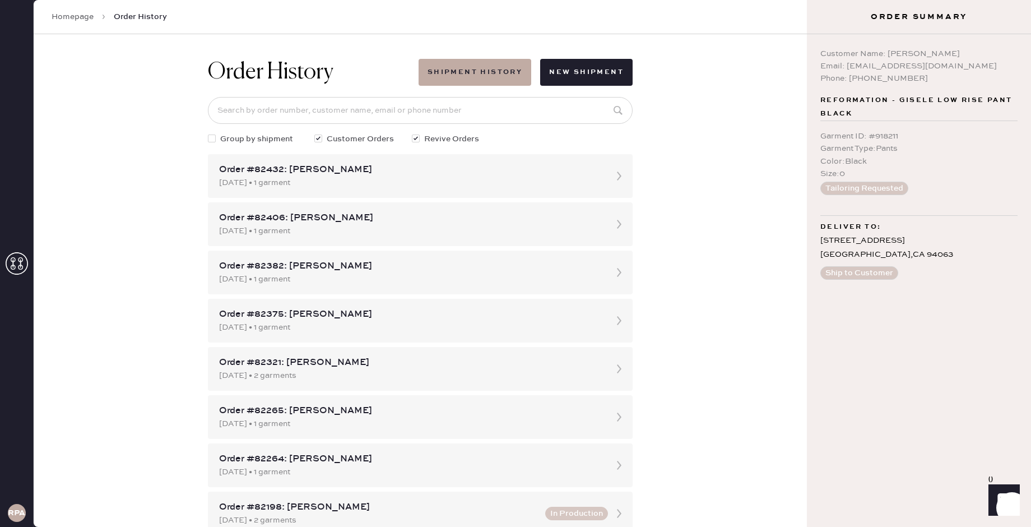
click at [86, 17] on link "Homepage" at bounding box center [73, 16] width 42 height 11
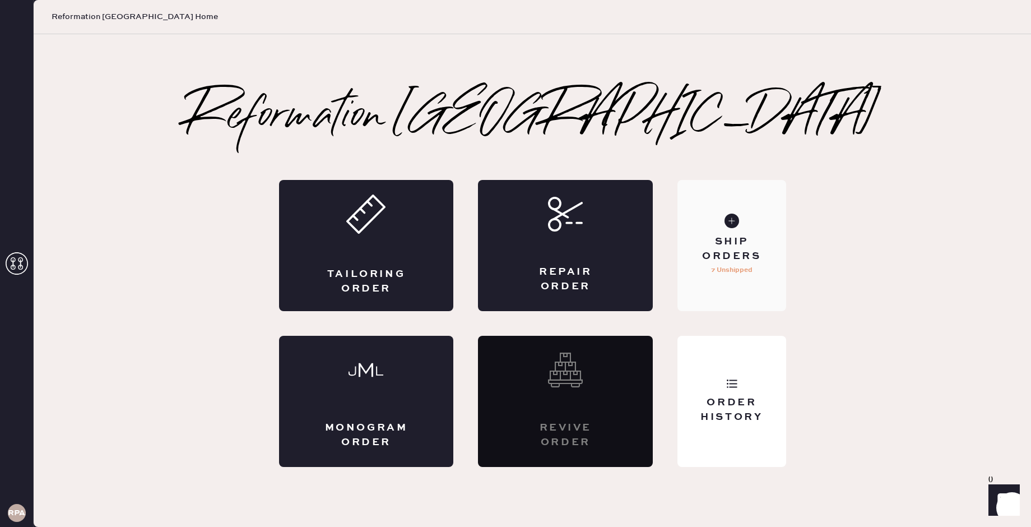
click at [695, 254] on div "Ship Orders" at bounding box center [731, 249] width 90 height 28
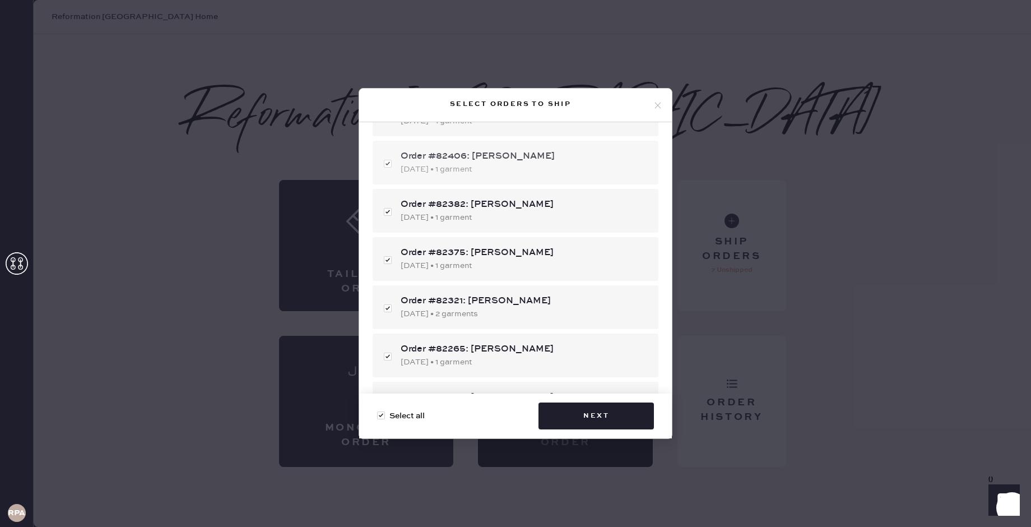
scroll to position [167, 0]
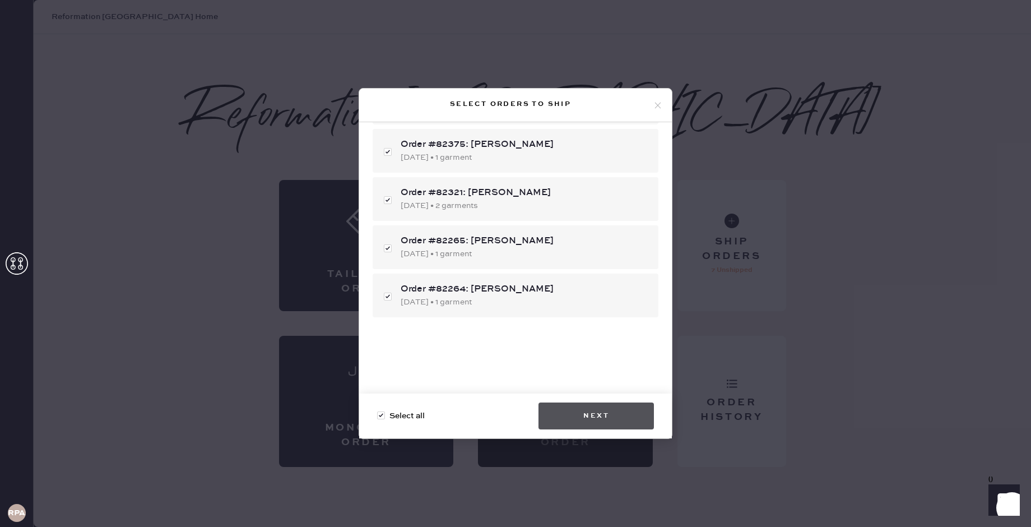
click at [585, 414] on button "Next" at bounding box center [596, 415] width 115 height 27
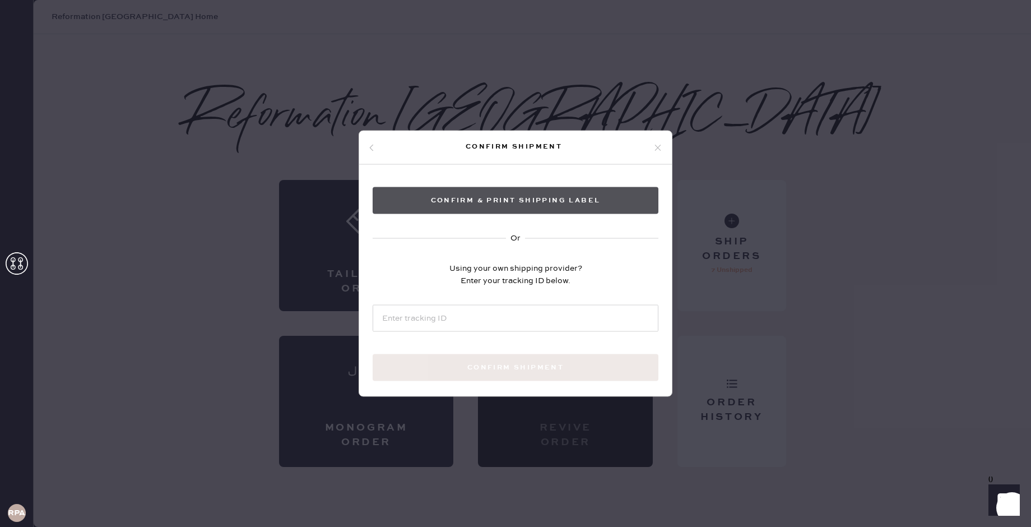
click at [559, 202] on button "Confirm & Print shipping label" at bounding box center [516, 200] width 286 height 27
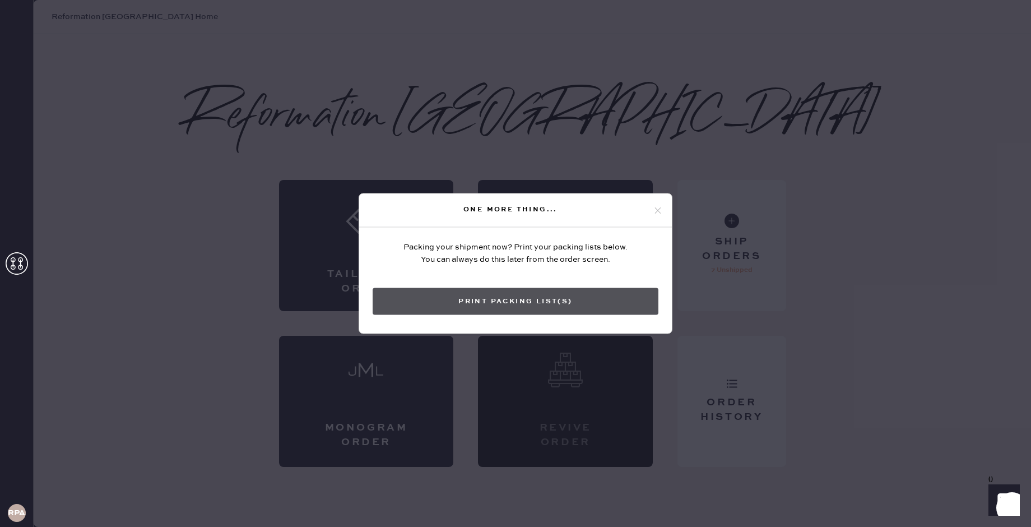
click at [545, 297] on button "Print Packing List(s)" at bounding box center [516, 301] width 286 height 27
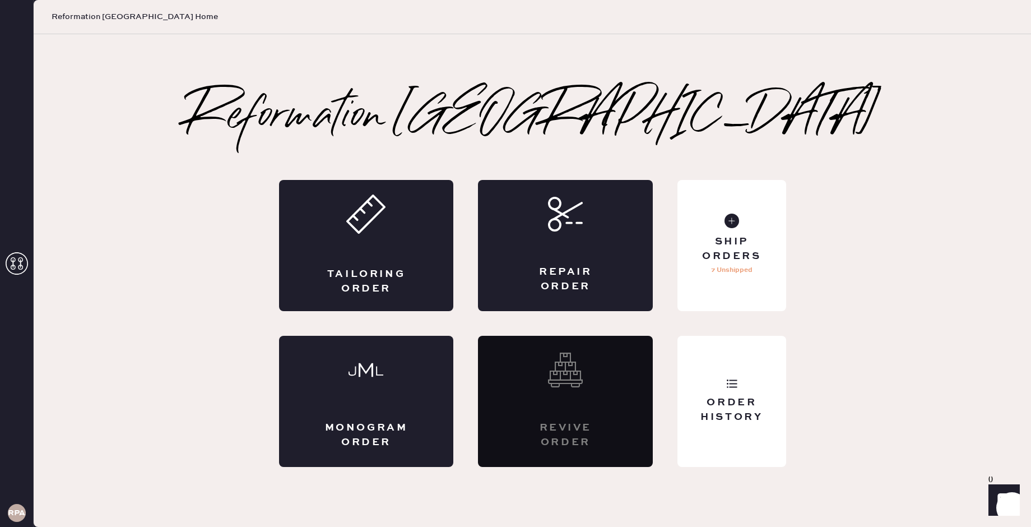
scroll to position [0, 0]
click at [729, 228] on use at bounding box center [732, 221] width 15 height 15
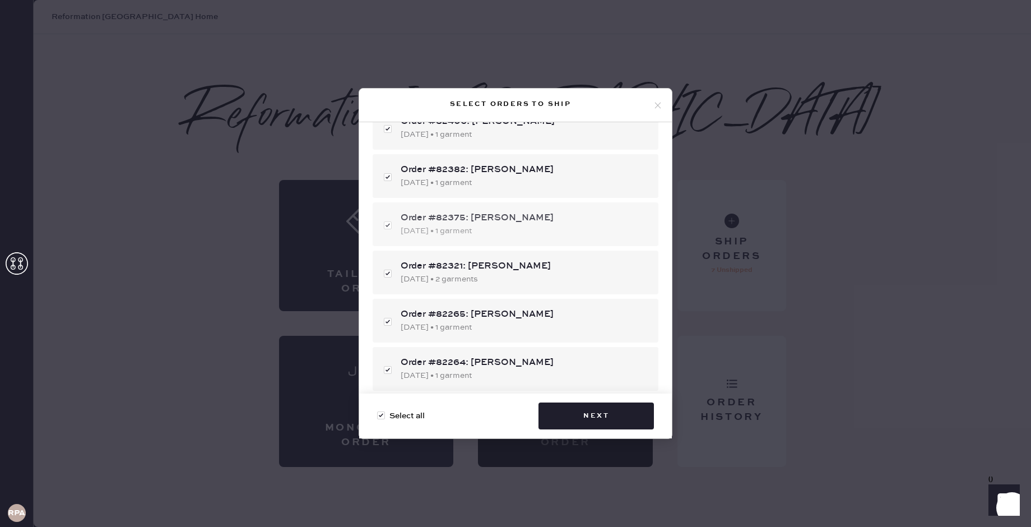
scroll to position [167, 0]
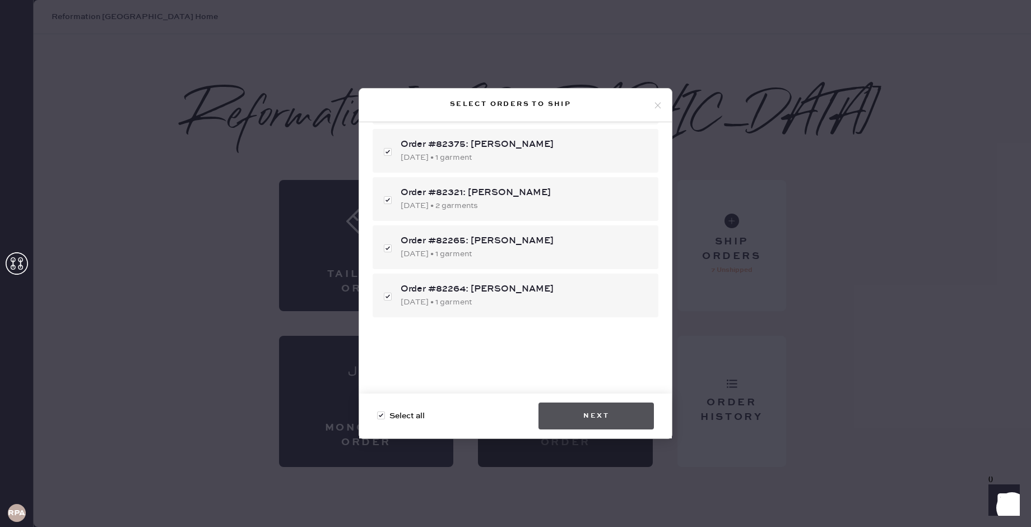
click at [614, 411] on button "Next" at bounding box center [596, 415] width 115 height 27
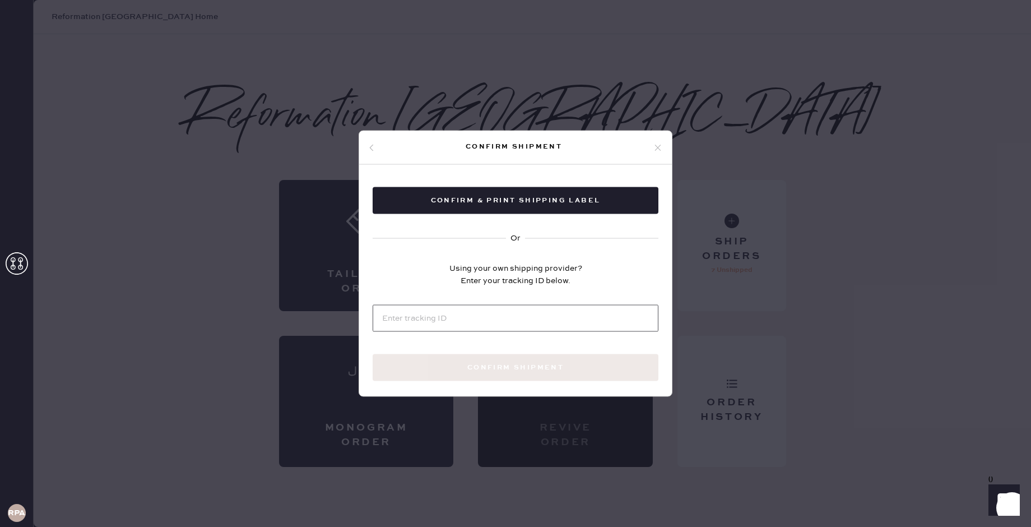
click at [525, 320] on input at bounding box center [516, 318] width 286 height 27
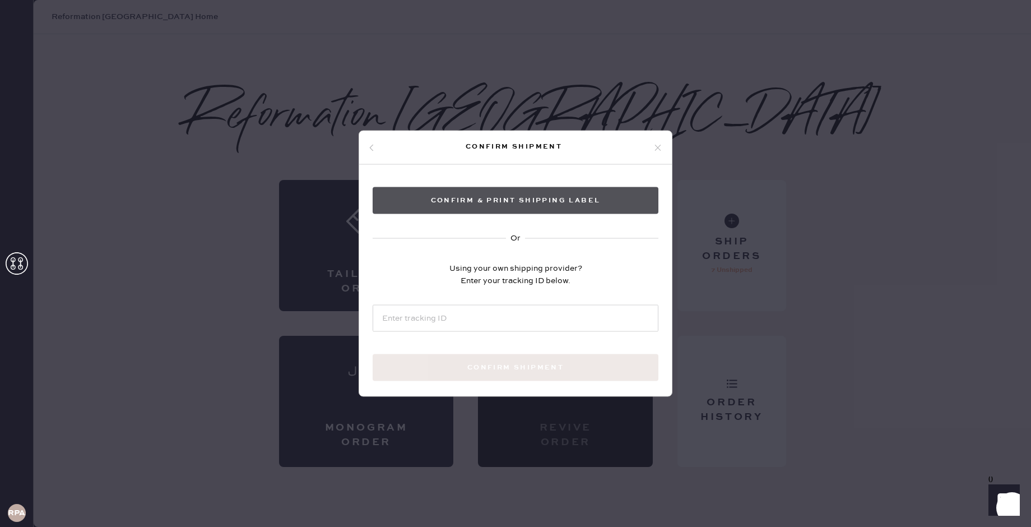
click at [564, 208] on button "Confirm & Print shipping label" at bounding box center [516, 200] width 286 height 27
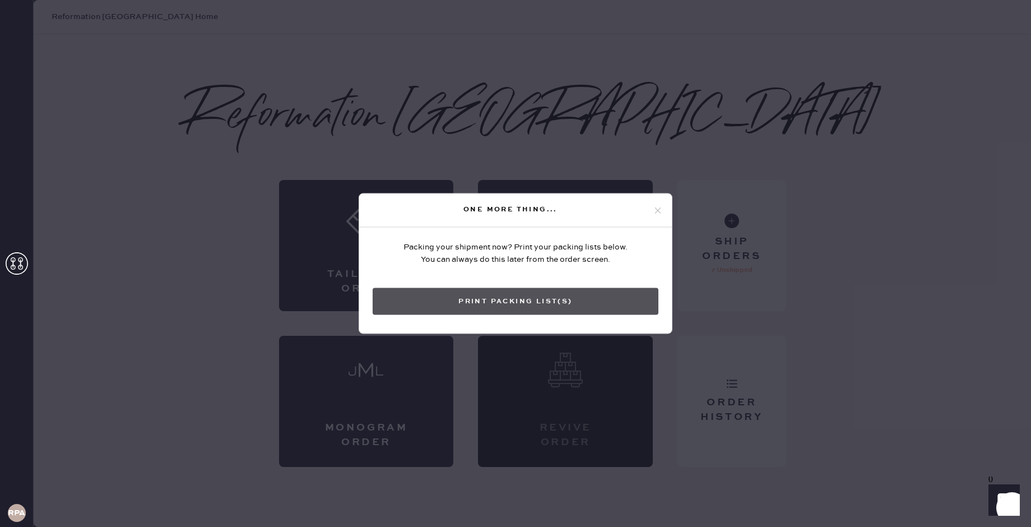
click at [526, 304] on button "Print Packing List(s)" at bounding box center [516, 301] width 286 height 27
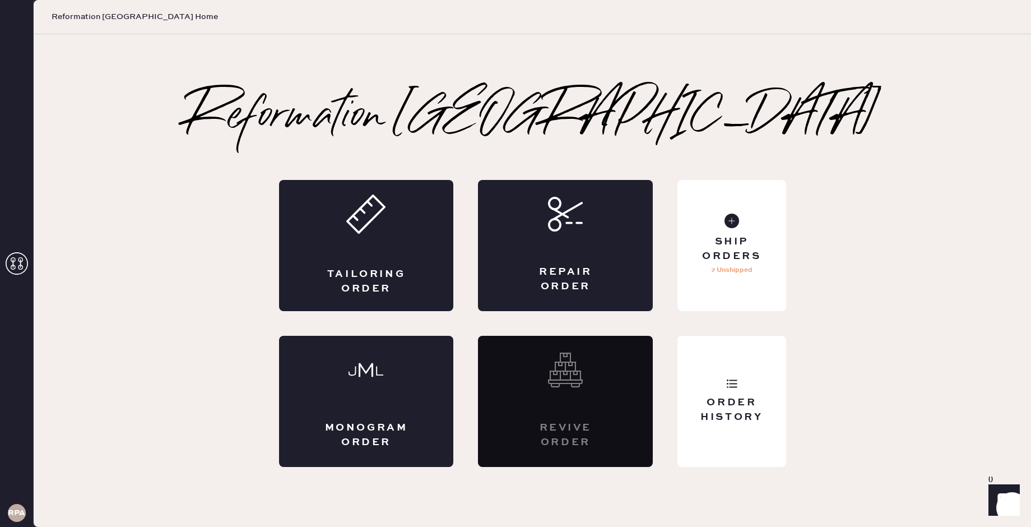
scroll to position [0, 0]
